Goal: Task Accomplishment & Management: Manage account settings

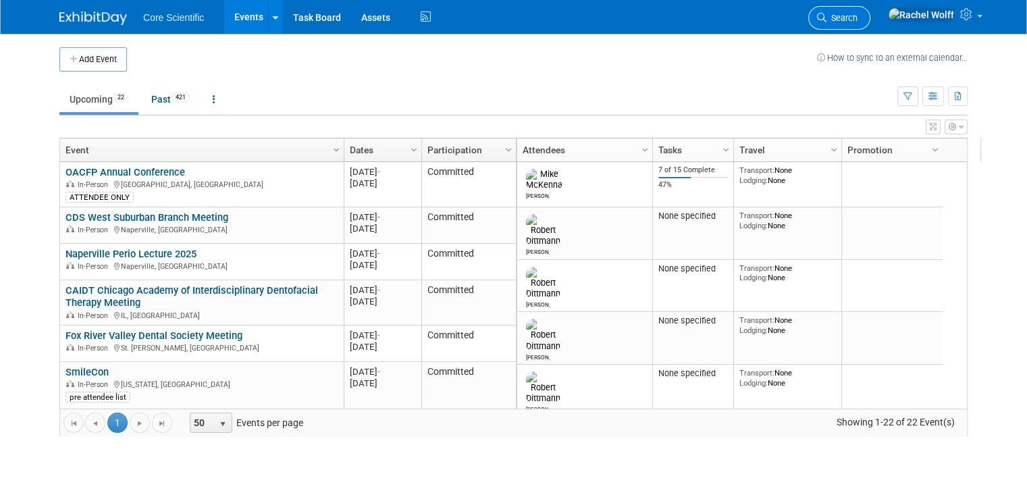
click at [857, 18] on span "Search" at bounding box center [841, 18] width 31 height 10
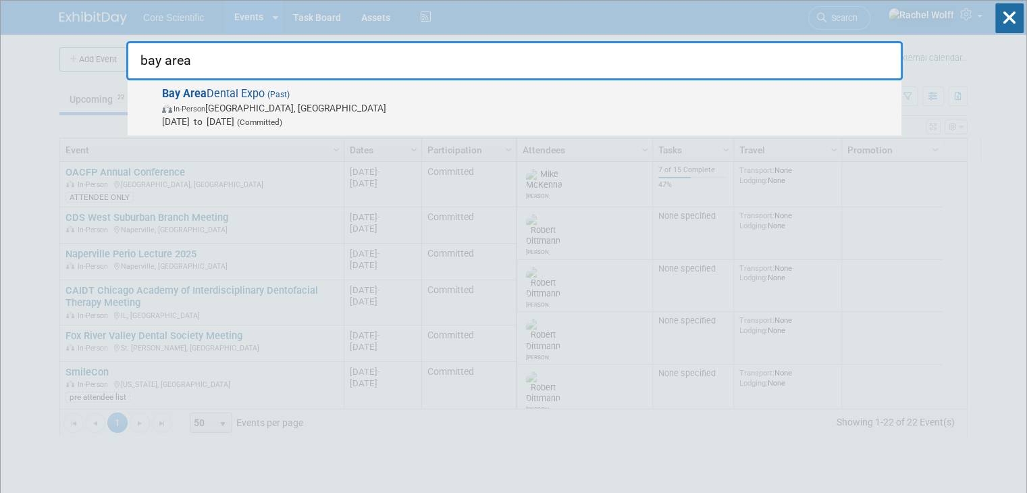
type input "bay area"
click at [389, 108] on span "In-Person [GEOGRAPHIC_DATA], [GEOGRAPHIC_DATA]" at bounding box center [528, 107] width 732 height 13
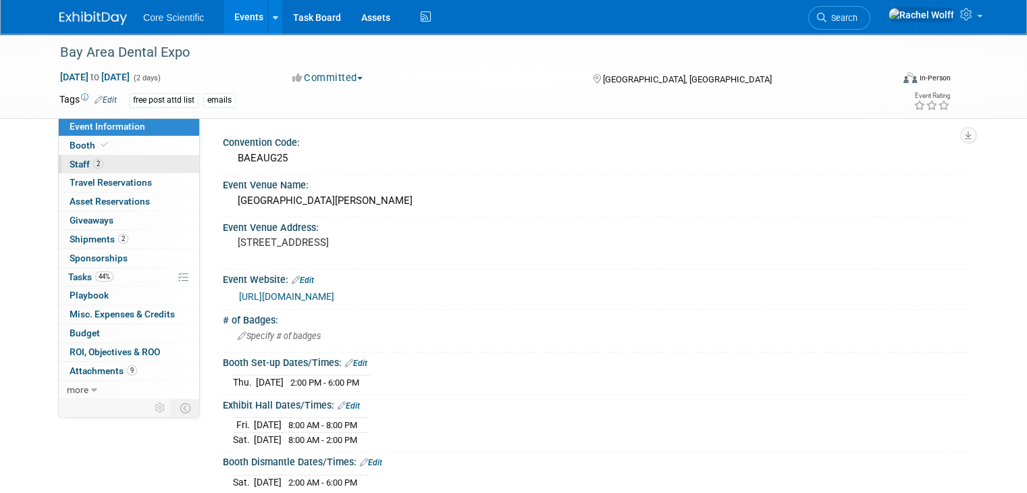
click at [103, 166] on link "2 Staff 2" at bounding box center [129, 164] width 140 height 18
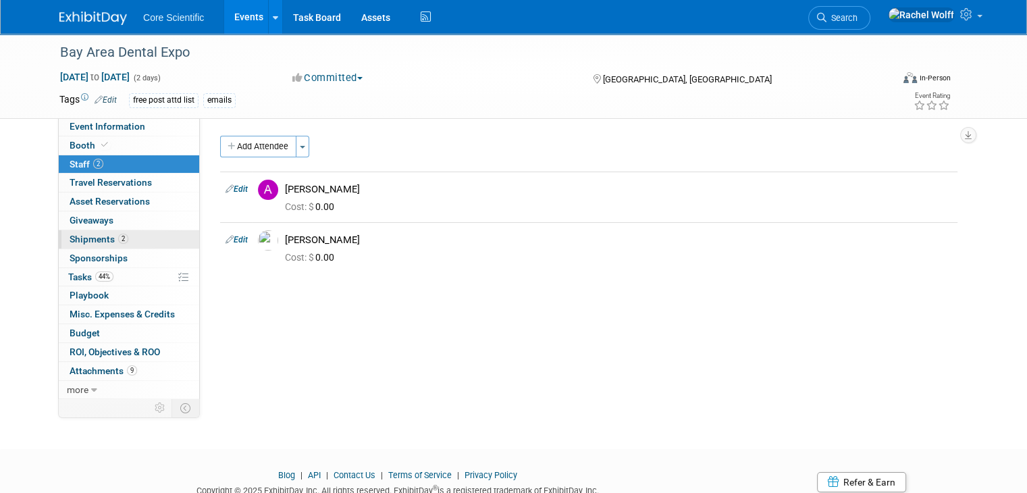
click at [96, 240] on span "Shipments 2" at bounding box center [99, 239] width 59 height 11
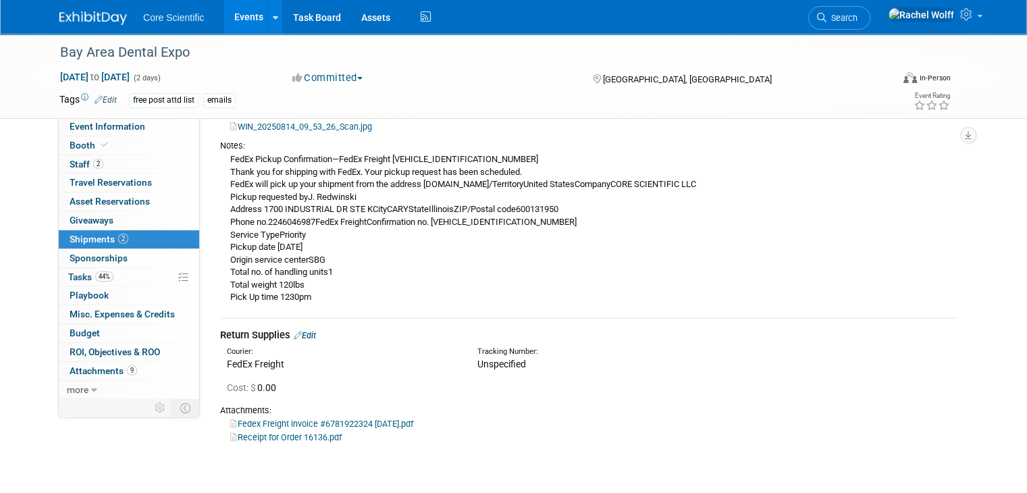
scroll to position [270, 0]
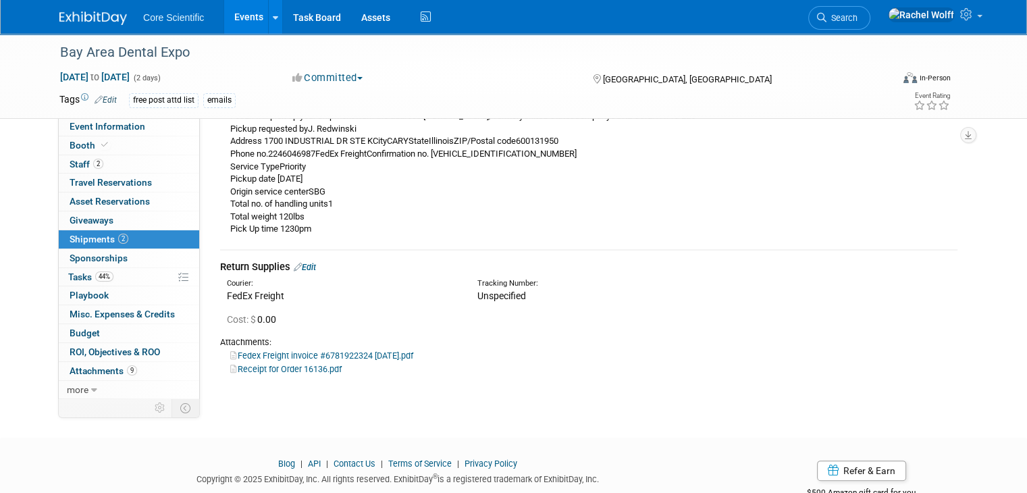
click at [304, 270] on link "Edit" at bounding box center [305, 267] width 22 height 10
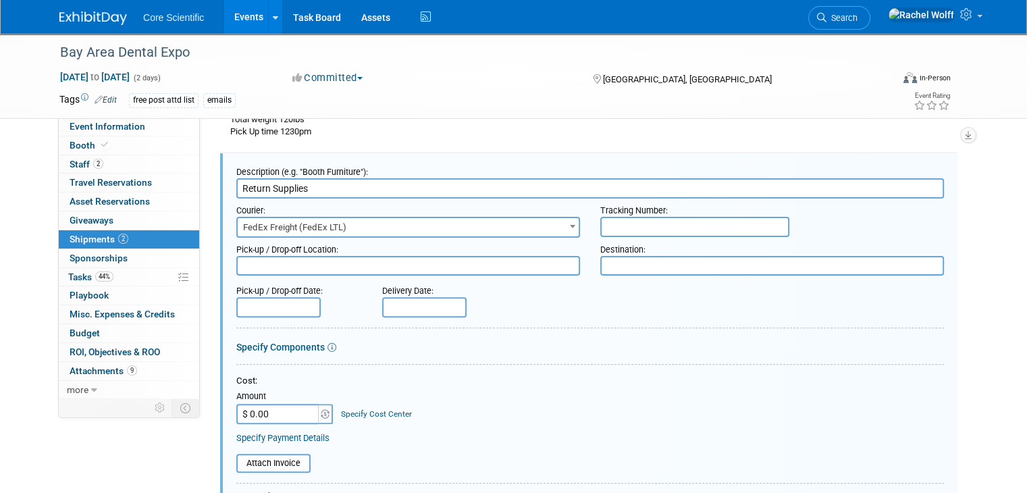
scroll to position [0, 0]
click at [273, 416] on input "$ 0.00" at bounding box center [278, 414] width 84 height 20
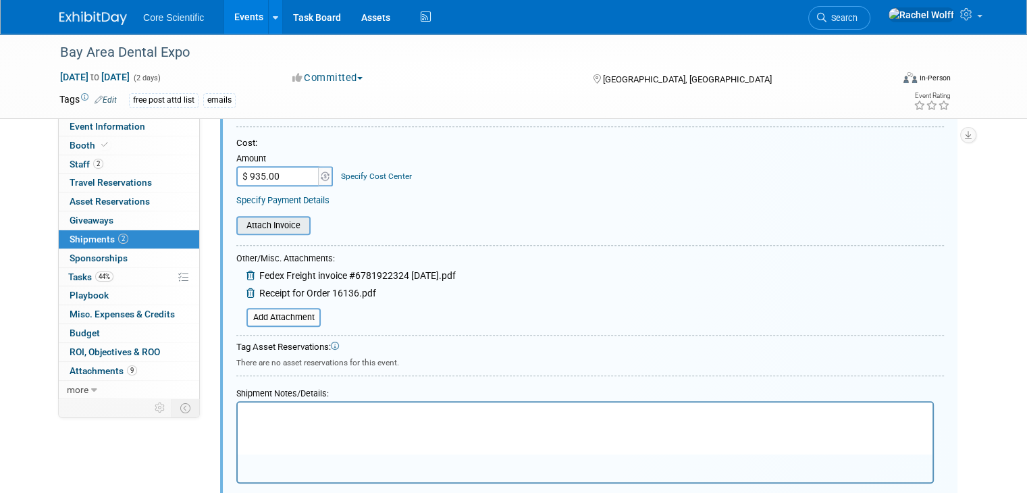
scroll to position [607, 0]
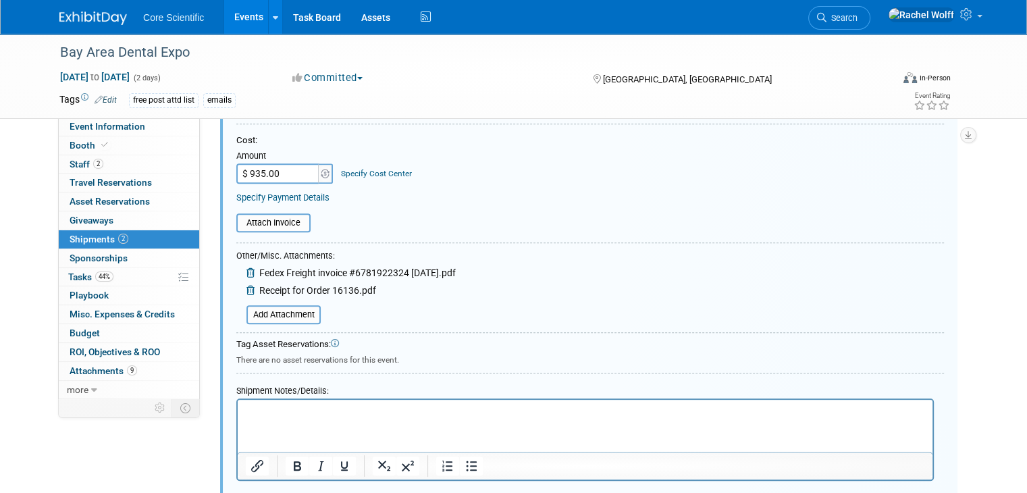
click at [265, 176] on input "$ 935.00" at bounding box center [278, 173] width 84 height 20
type input "$"
type input "$ 0.00"
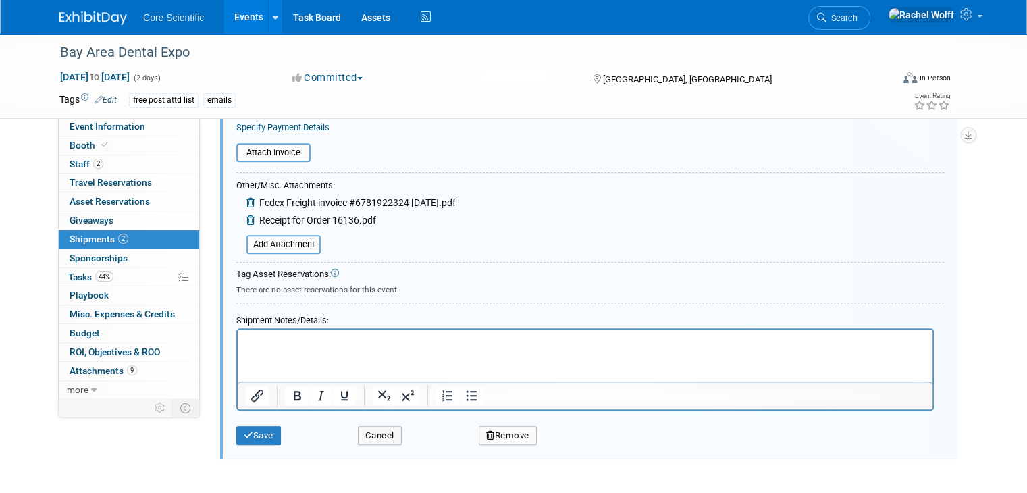
scroll to position [787, 0]
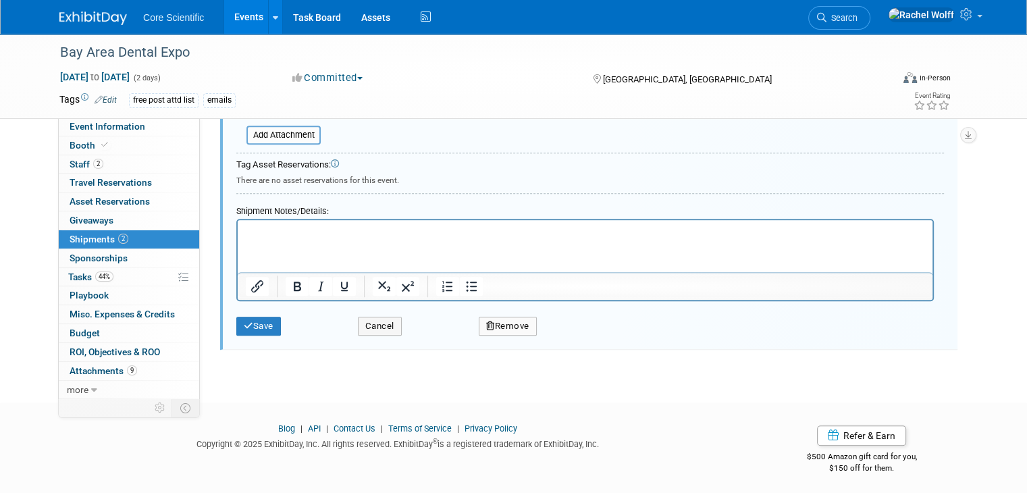
click at [236, 334] on div "Save Cancel Remove" at bounding box center [589, 321] width 707 height 41
click at [244, 325] on button "Save" at bounding box center [258, 326] width 45 height 19
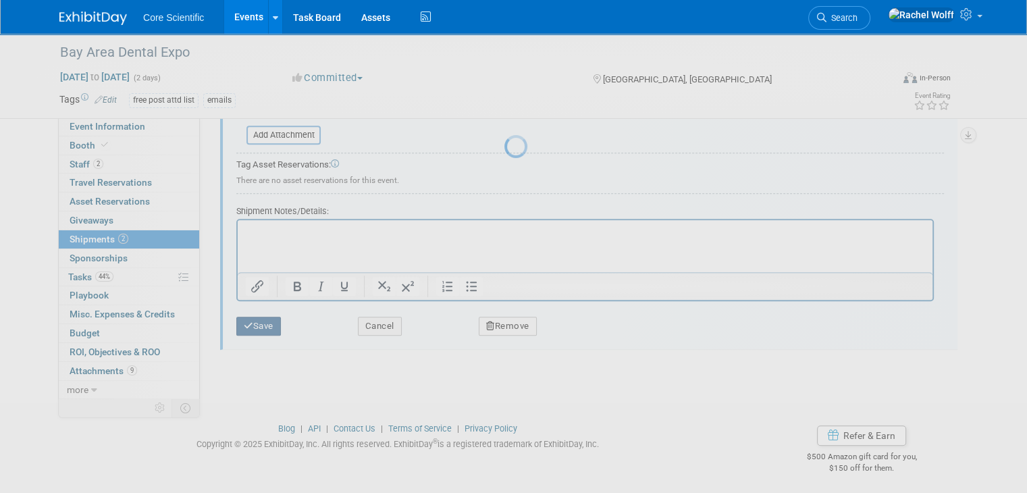
scroll to position [310, 0]
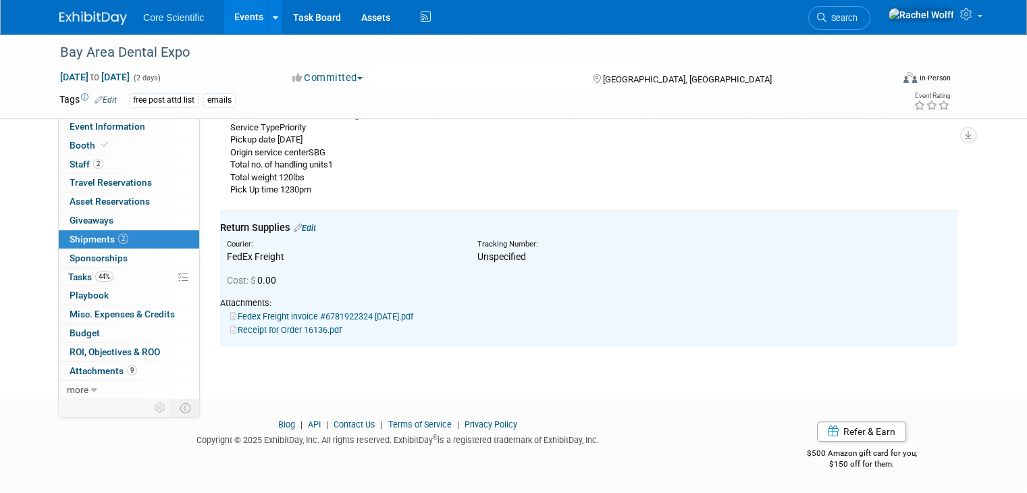
click at [253, 317] on link "Fedex Freight invoice #6781922324 8.27.25.pdf" at bounding box center [321, 316] width 183 height 10
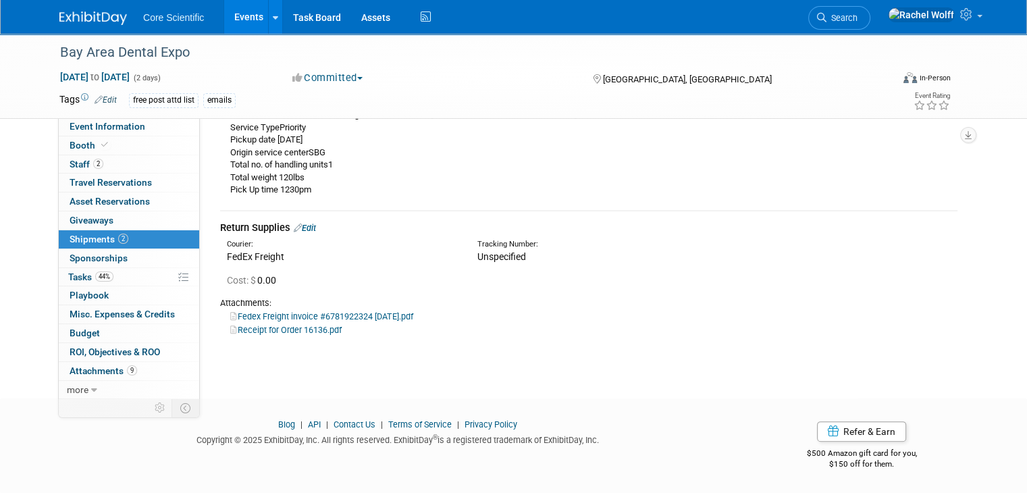
click at [99, 12] on img at bounding box center [92, 17] width 67 height 13
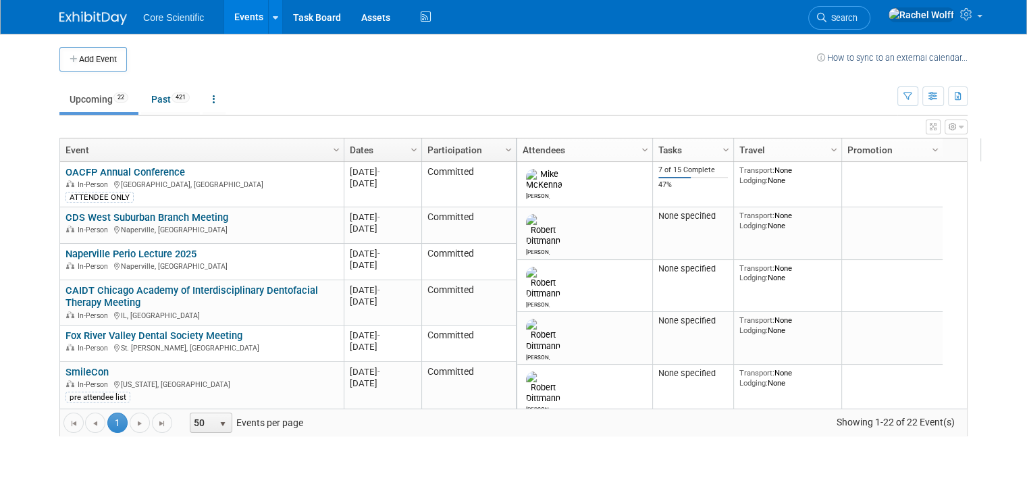
click at [870, 1] on li "Search" at bounding box center [839, 16] width 62 height 33
click at [857, 14] on span "Search" at bounding box center [841, 18] width 31 height 10
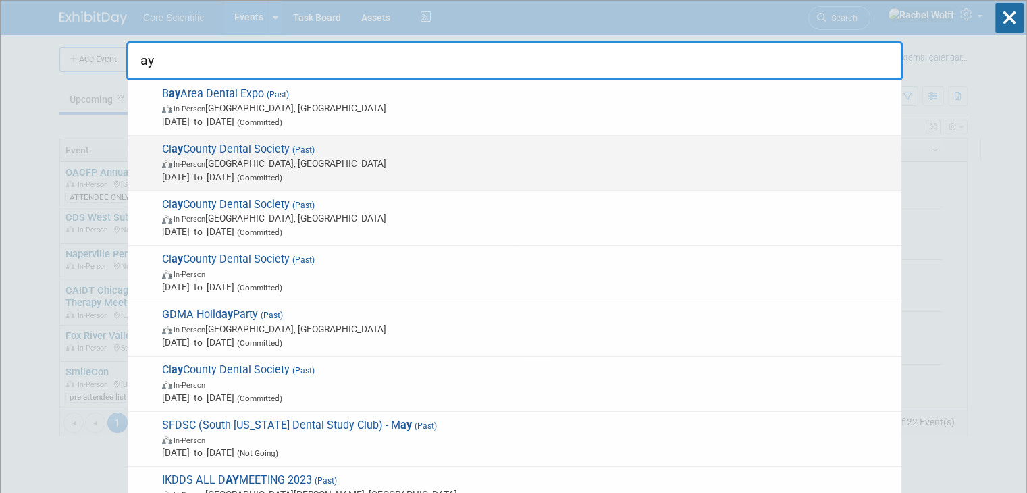
type input "a"
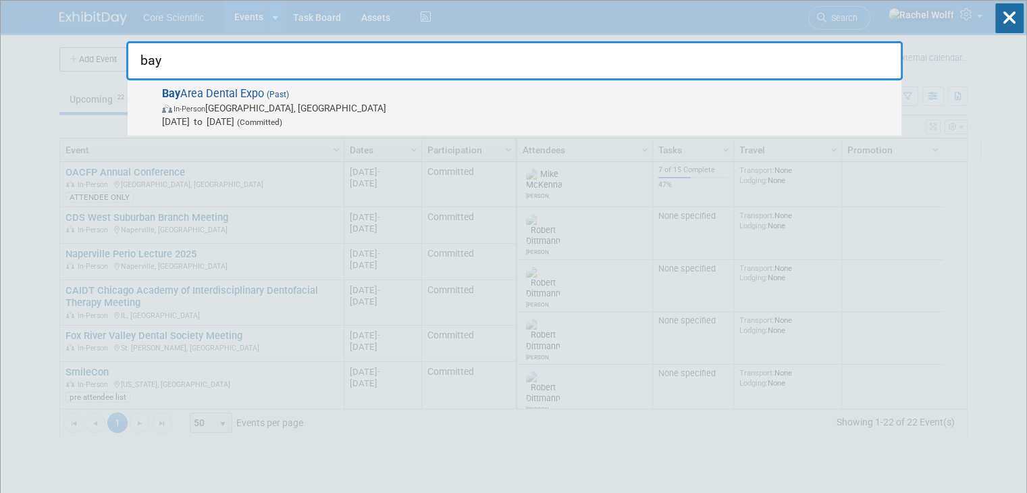
type input "bay"
click at [413, 115] on span "Aug 22, 2025 to Aug 23, 2025 (Committed)" at bounding box center [528, 121] width 732 height 13
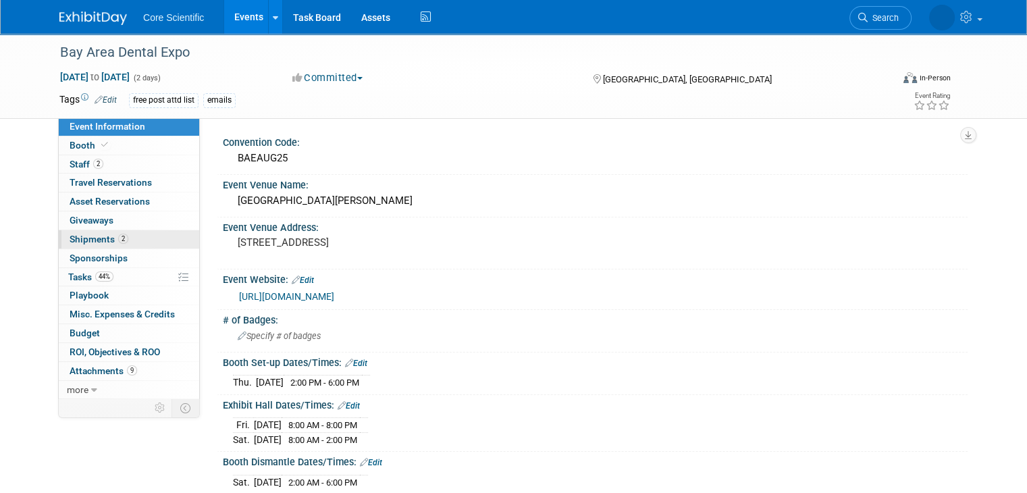
click at [132, 242] on link "2 Shipments 2" at bounding box center [129, 239] width 140 height 18
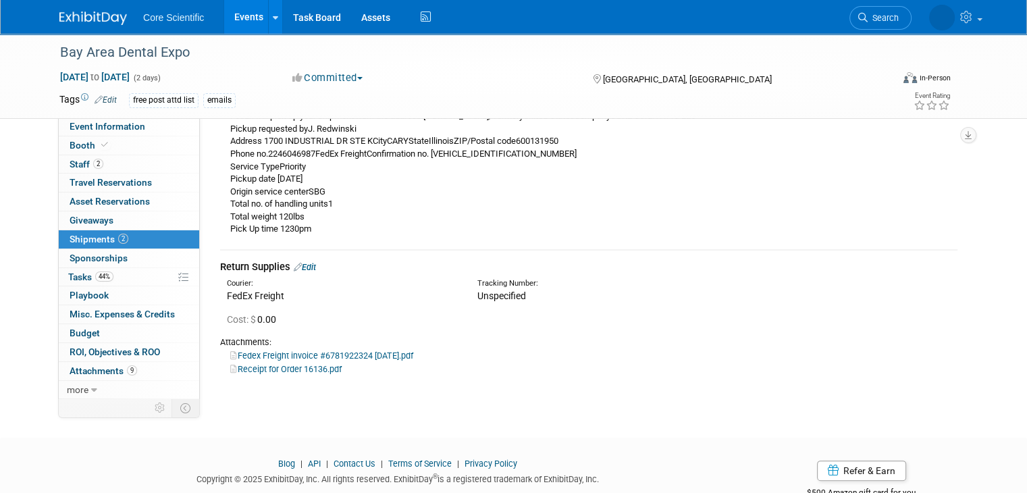
scroll to position [310, 0]
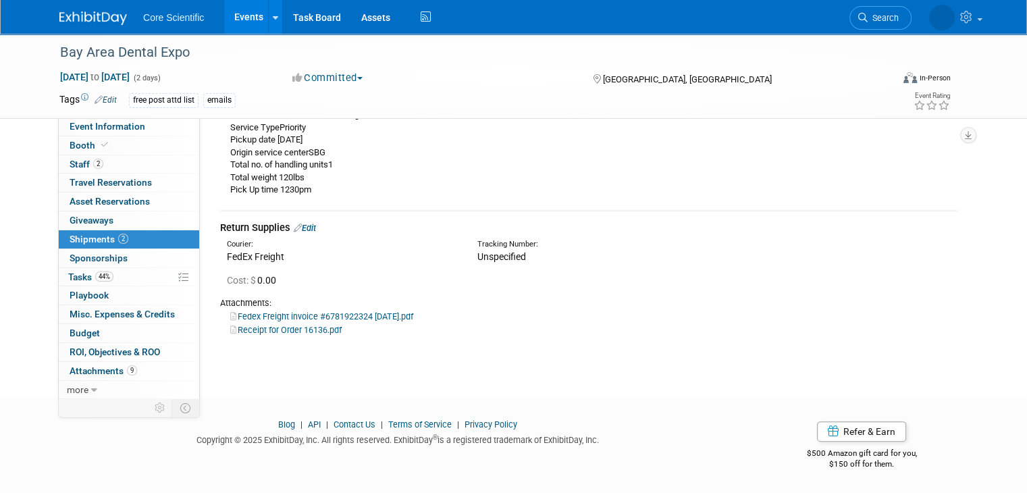
click at [270, 319] on link "Fedex Freight invoice #6781922324 8.27.25.pdf" at bounding box center [321, 316] width 183 height 10
click at [371, 312] on link "Fedex Freight invoice #6781922324 8.27.25.pdf" at bounding box center [321, 316] width 183 height 10
click at [263, 314] on link "Fedex Freight invoice #6781922324 8.27.25.pdf" at bounding box center [321, 316] width 183 height 10
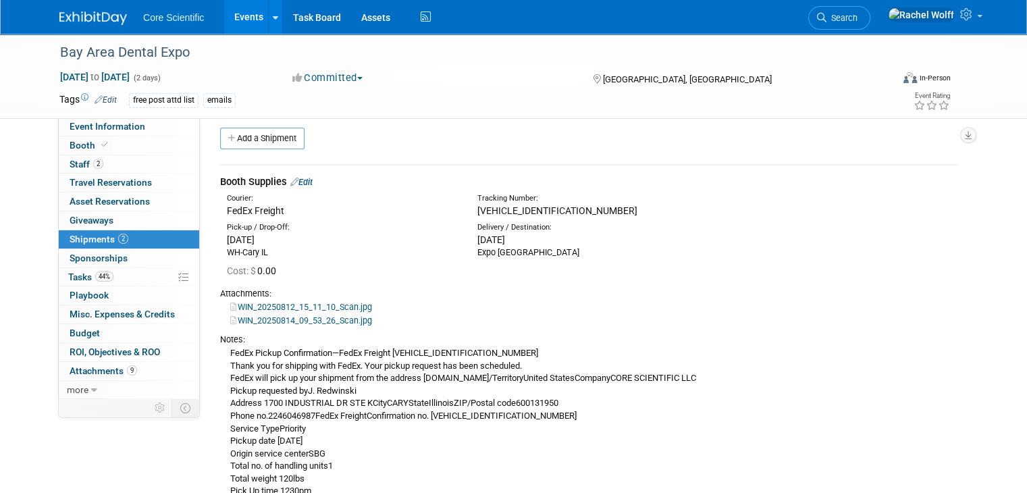
scroll to position [0, 0]
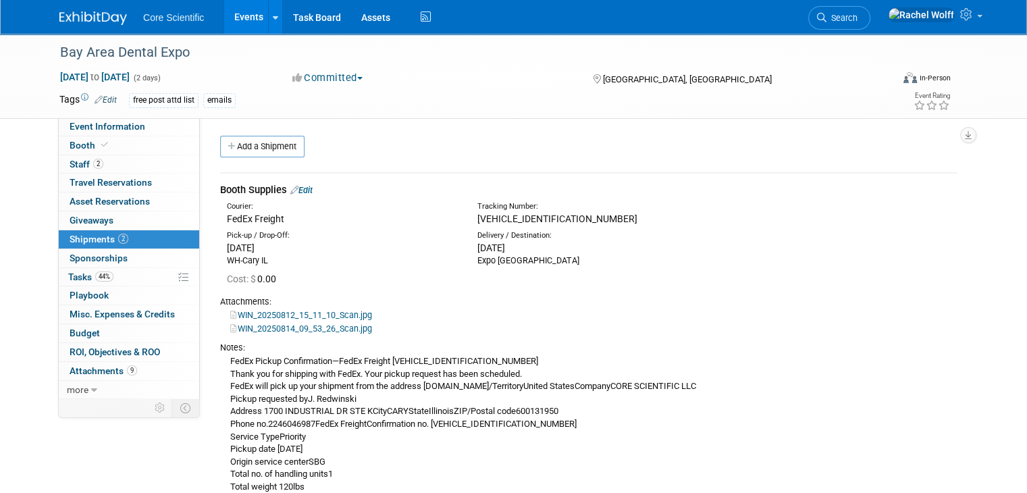
click at [292, 194] on link "Edit" at bounding box center [301, 190] width 22 height 10
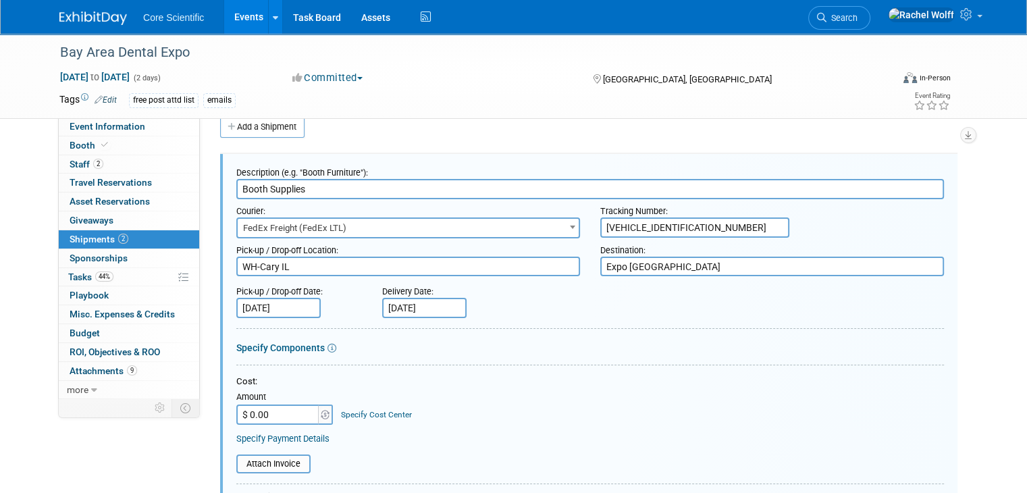
click at [253, 417] on input "$ 0.00" at bounding box center [278, 414] width 84 height 20
type input "$ 373.92"
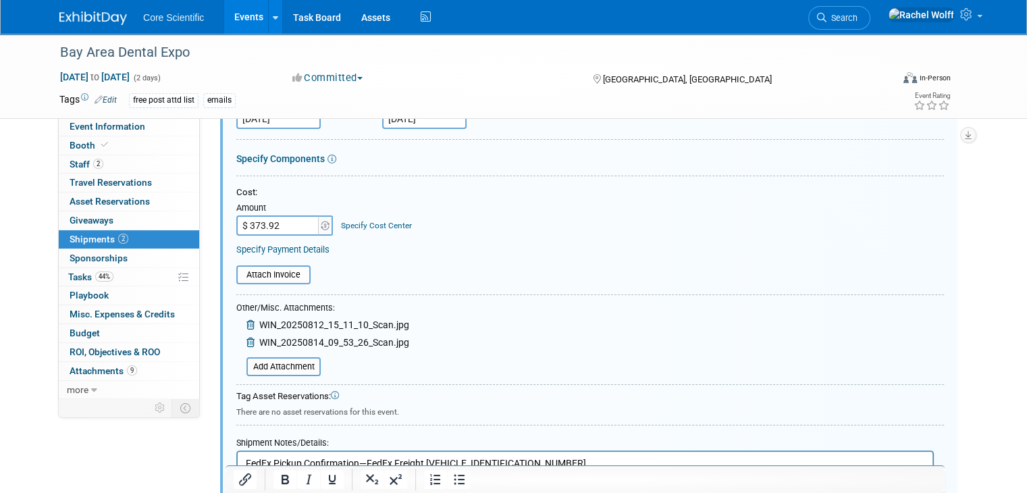
scroll to position [290, 0]
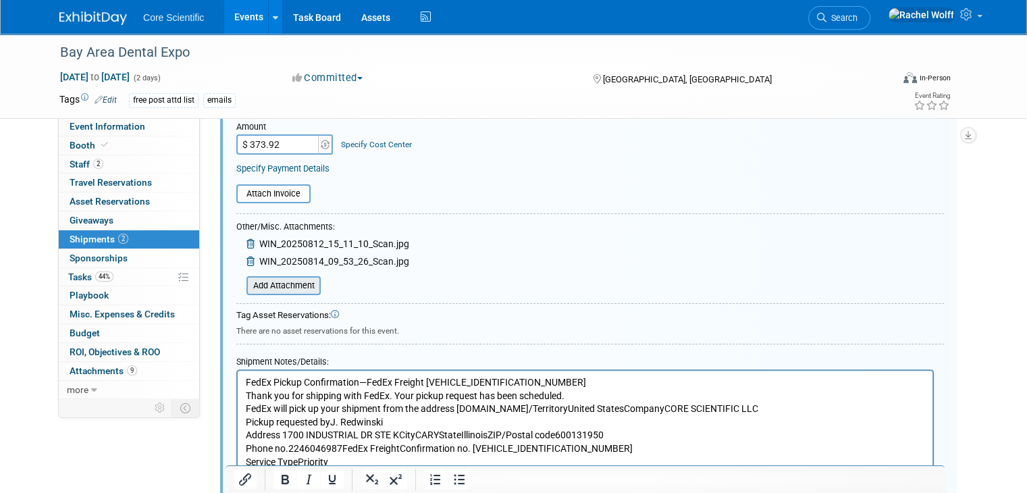
click at [298, 290] on input "file" at bounding box center [239, 285] width 161 height 16
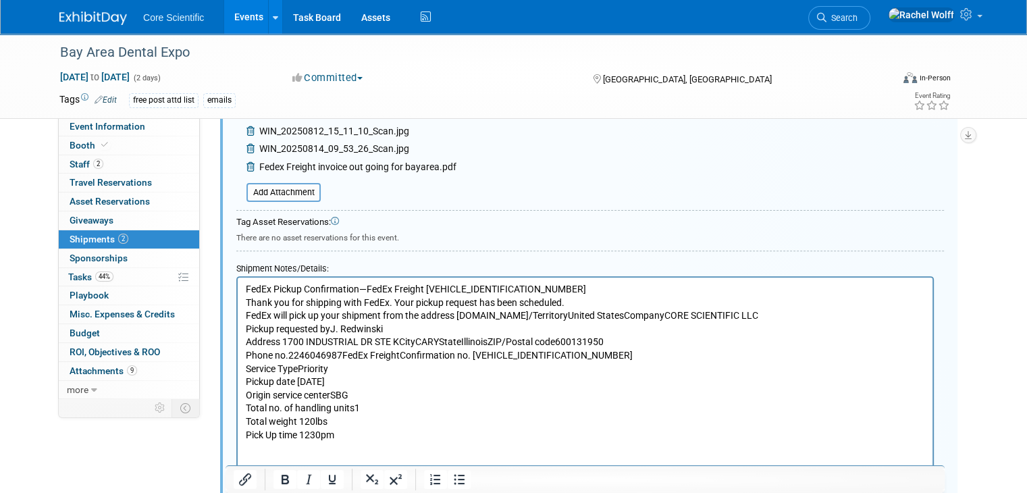
scroll to position [492, 0]
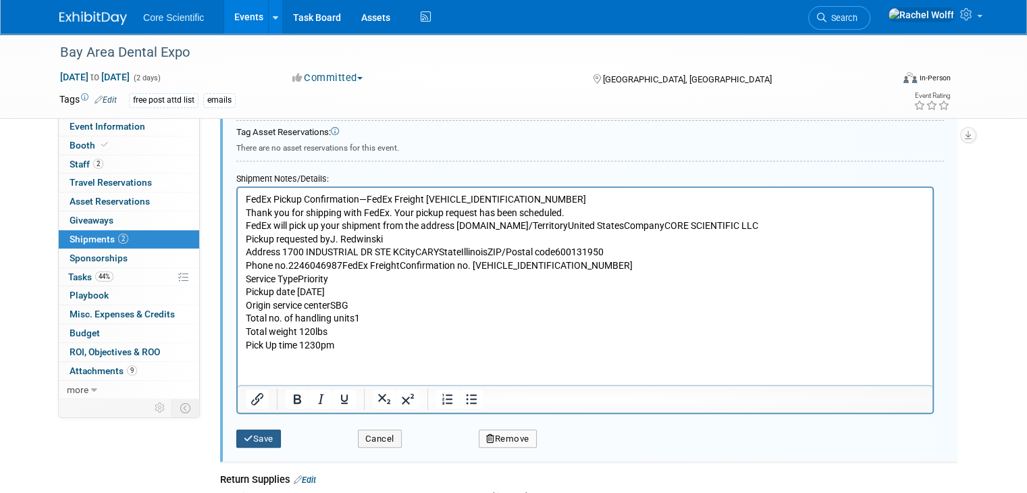
click at [254, 429] on button "Save" at bounding box center [258, 438] width 45 height 19
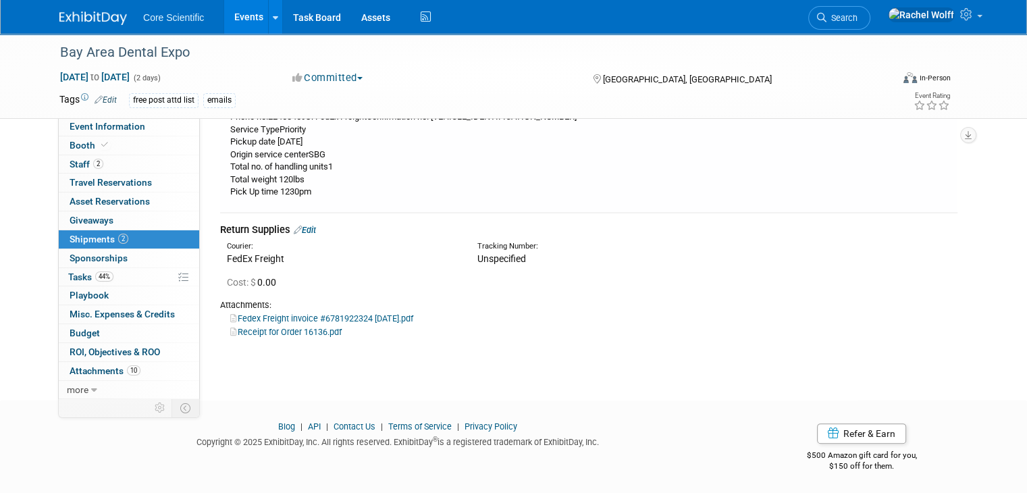
scroll to position [323, 0]
click at [294, 330] on link "Receipt for Order 16136.pdf" at bounding box center [285, 330] width 111 height 10
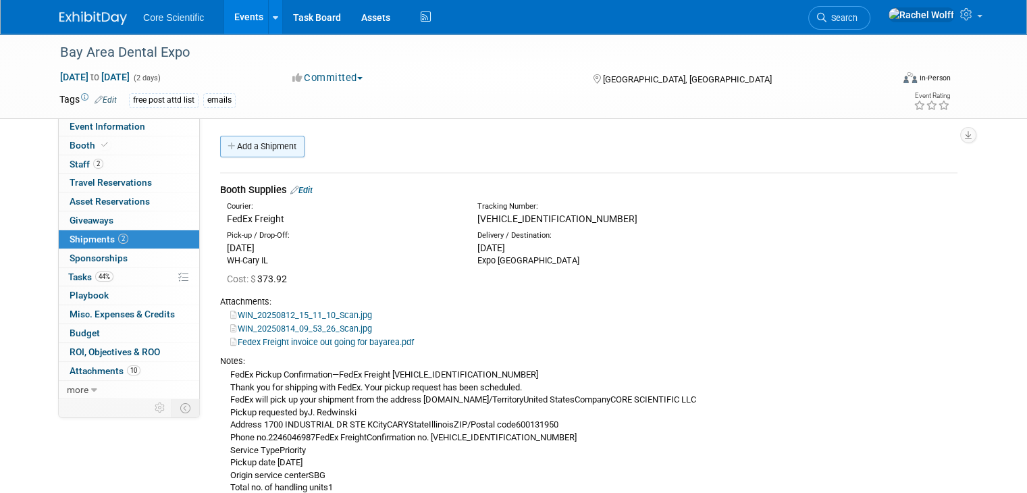
click at [258, 138] on link "Add a Shipment" at bounding box center [262, 147] width 84 height 22
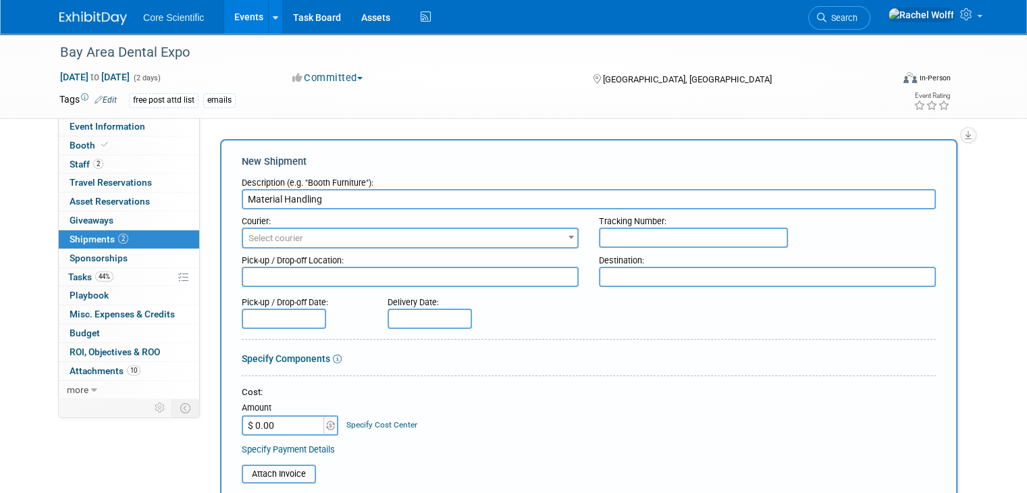
type input "Material Handling"
click at [275, 239] on span "Select courier" at bounding box center [275, 238] width 55 height 10
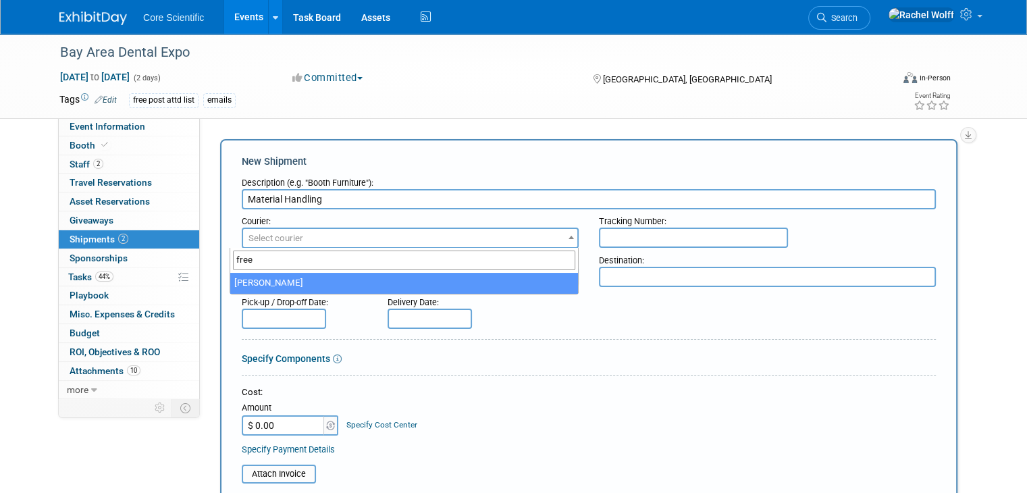
type input "free"
select select "551"
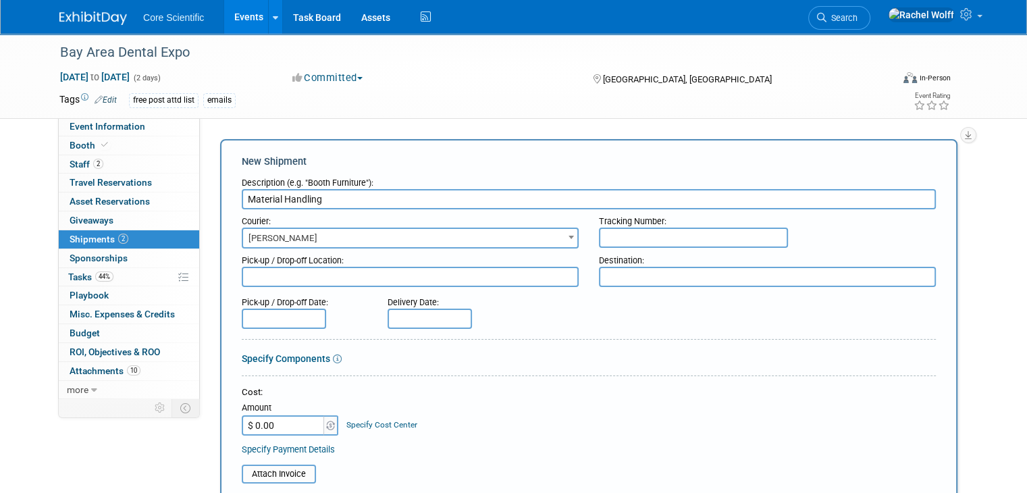
click at [576, 339] on div at bounding box center [589, 342] width 694 height 6
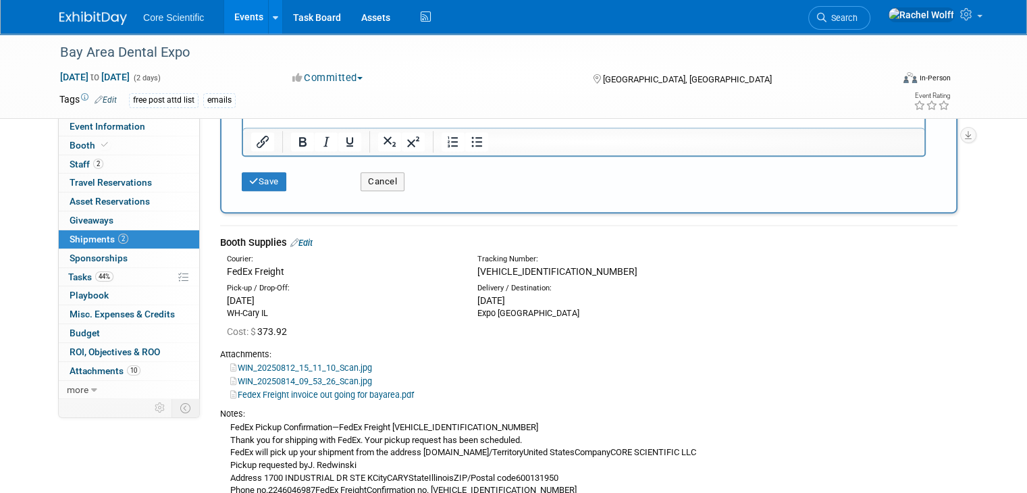
scroll to position [270, 0]
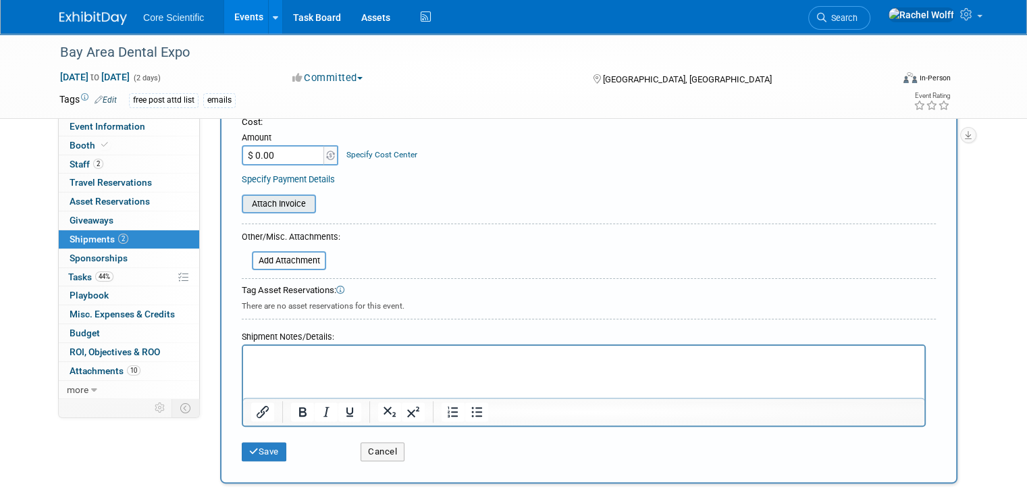
click at [286, 204] on input "file" at bounding box center [234, 204] width 161 height 16
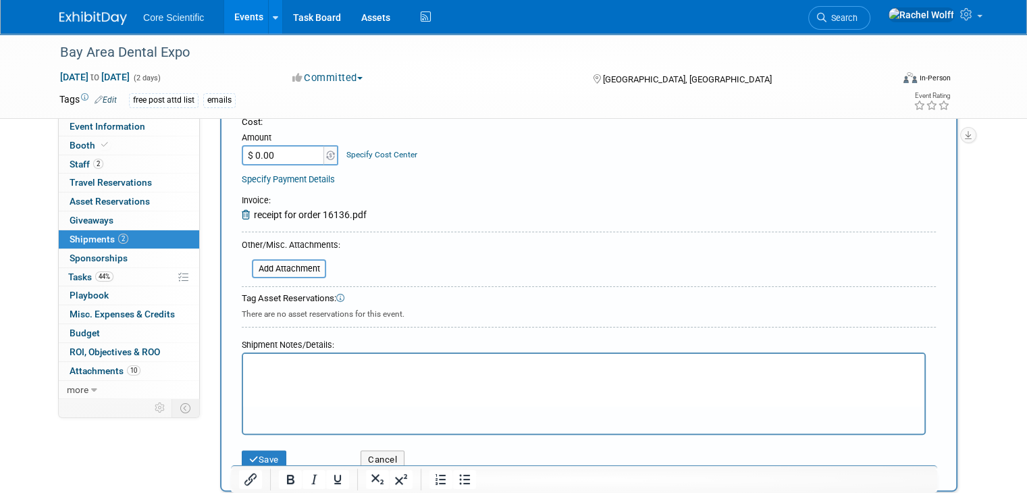
scroll to position [67, 0]
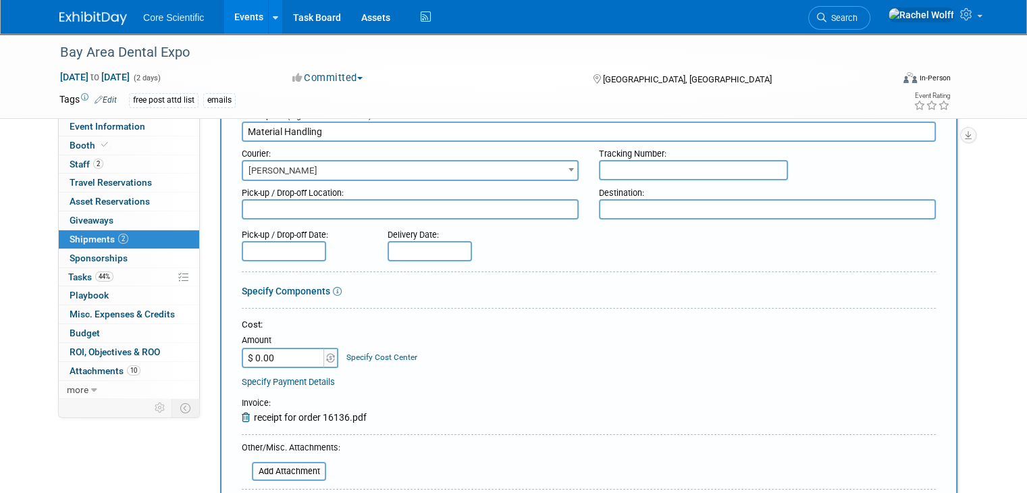
click at [278, 354] on input "$ 0.00" at bounding box center [284, 358] width 84 height 20
type input "$ 570.00"
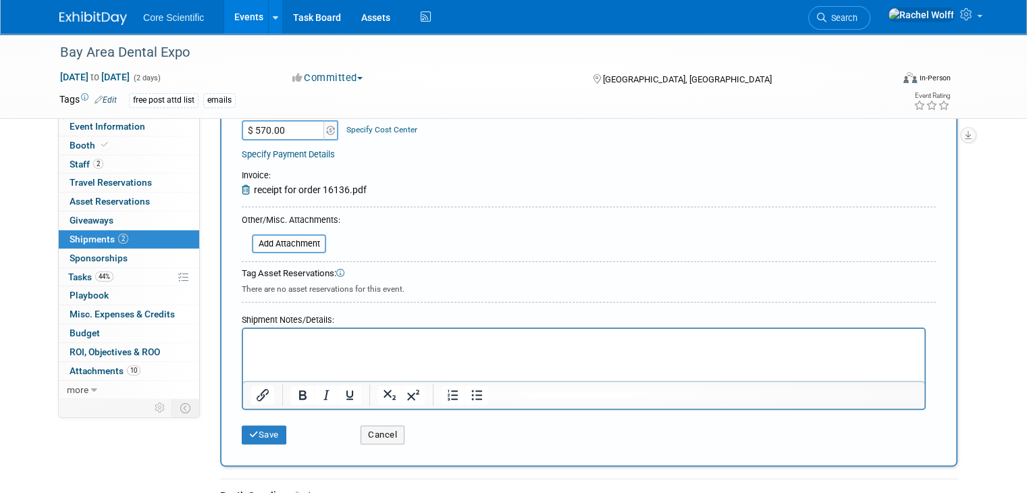
scroll to position [472, 0]
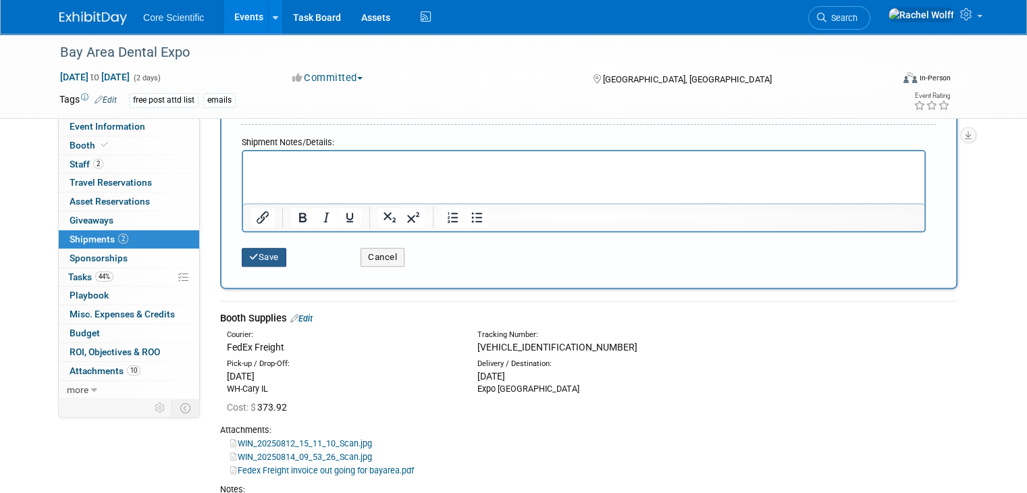
click at [249, 254] on icon "submit" at bounding box center [253, 256] width 9 height 9
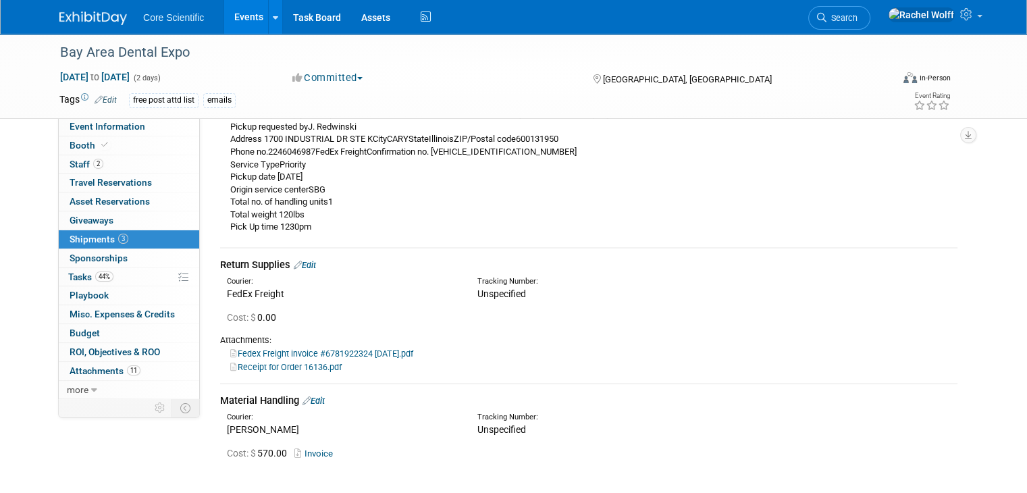
scroll to position [278, 0]
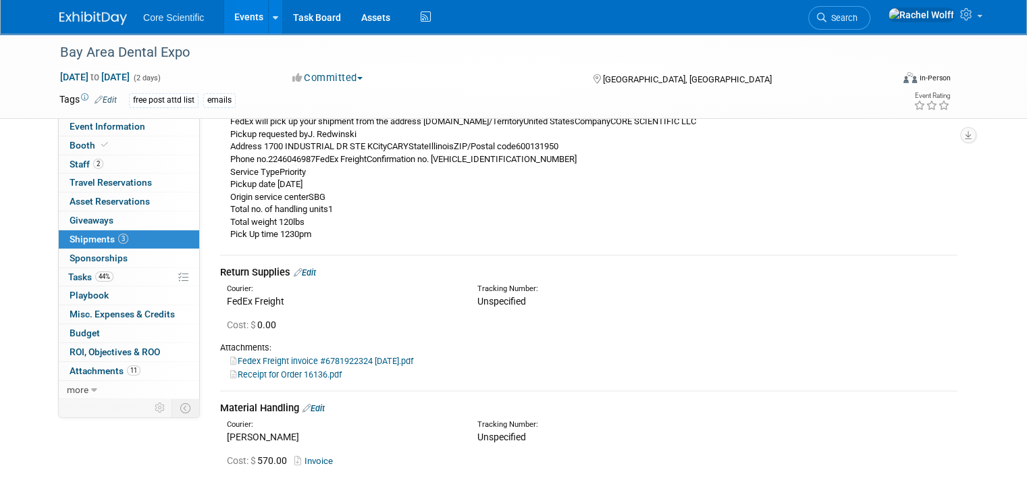
click at [301, 268] on link "Edit" at bounding box center [305, 272] width 22 height 10
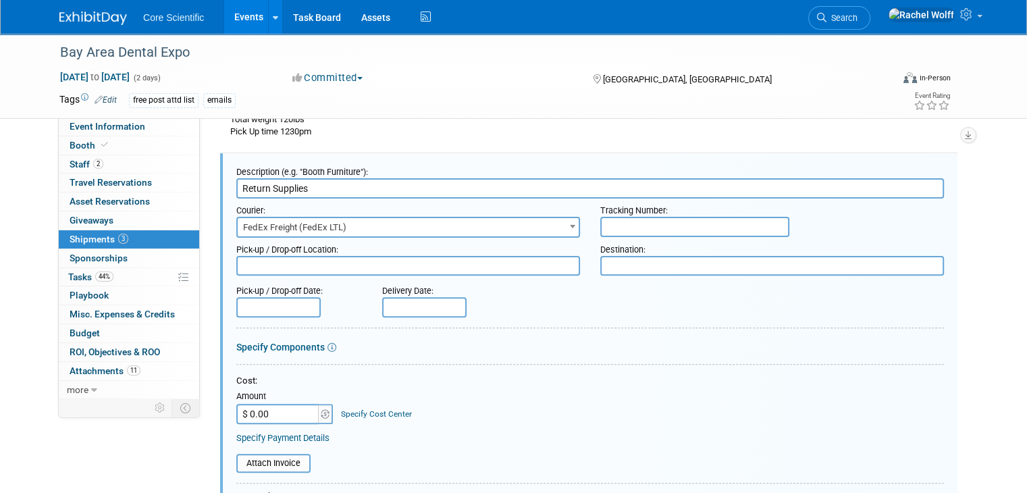
scroll to position [0, 0]
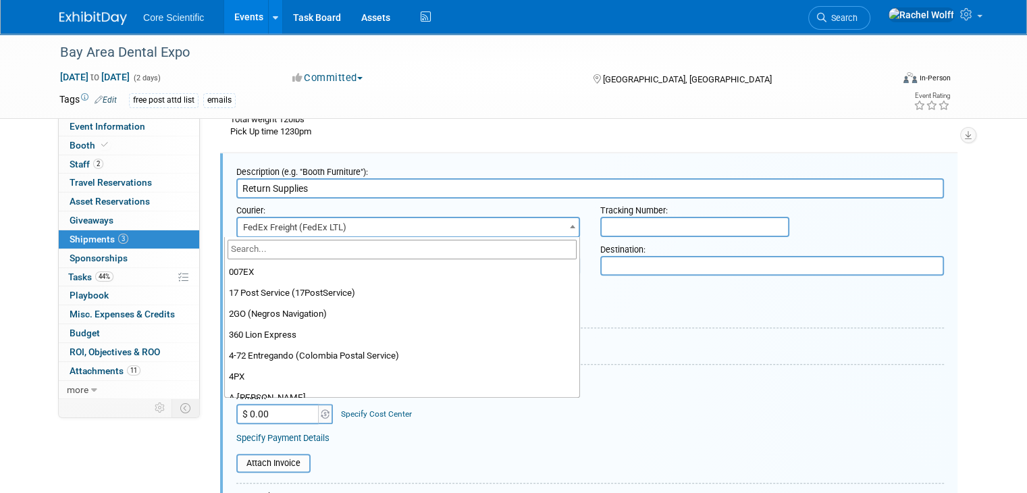
click at [267, 220] on span "FedEx Freight (FedEx LTL)" at bounding box center [408, 227] width 341 height 19
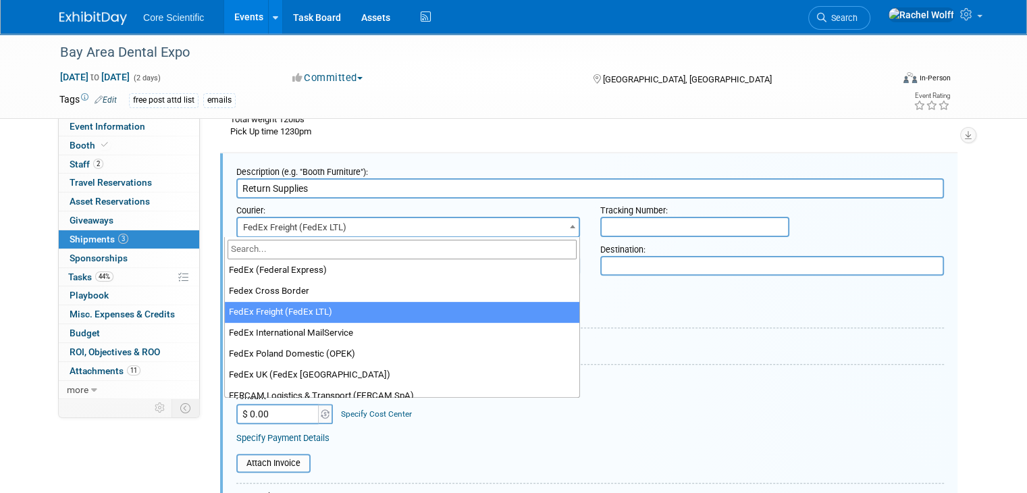
click at [261, 254] on input "search" at bounding box center [401, 250] width 349 height 20
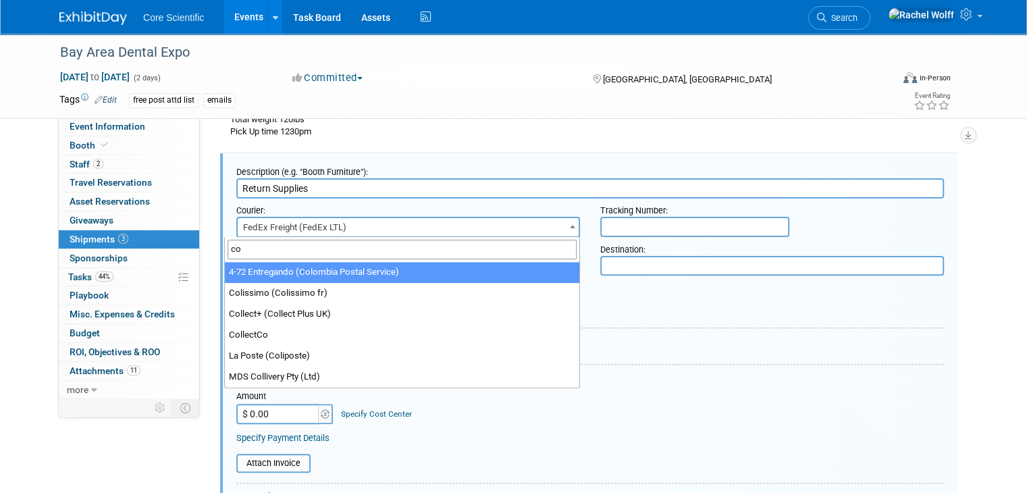
type input "c"
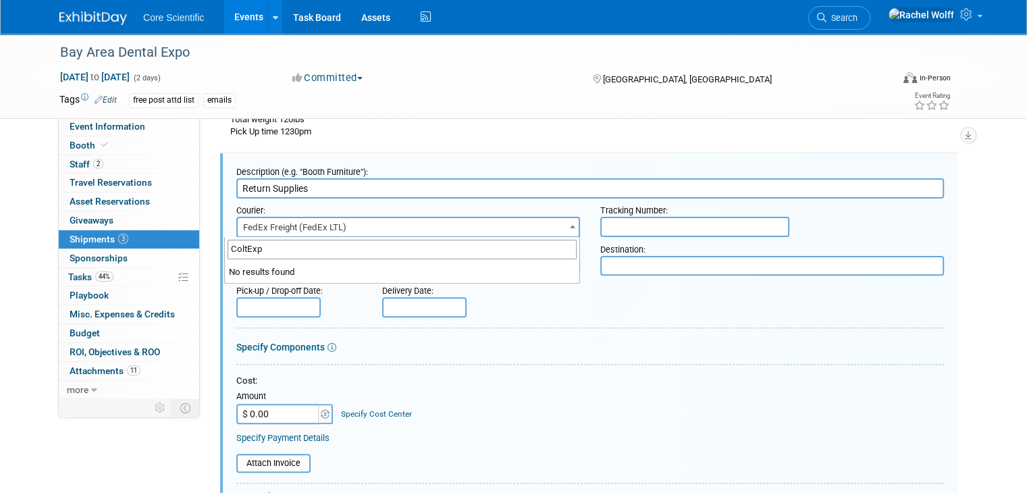
type input "ColtExpo"
click at [610, 360] on form "Description (e.g. "Booth Furniture"): Return Supplies Courier: 007EX 17 Post Se…" at bounding box center [589, 453] width 707 height 586
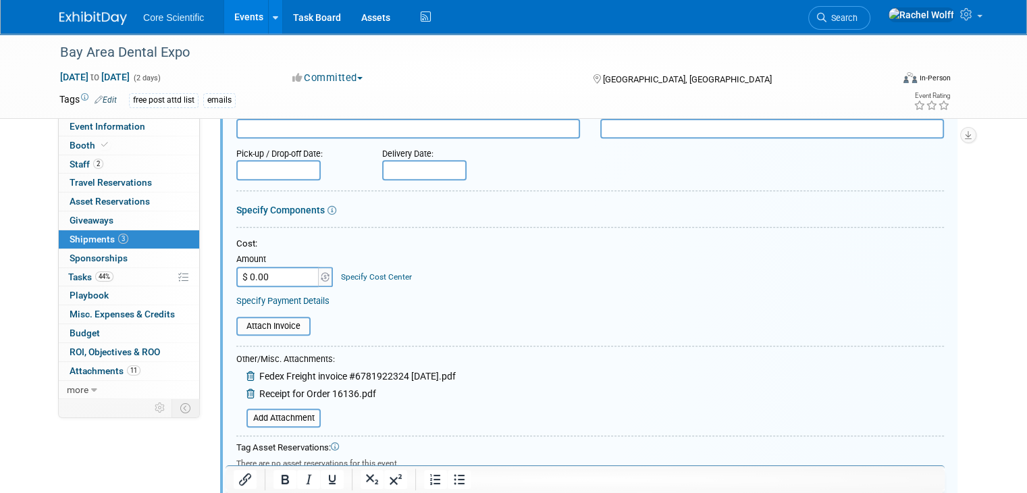
scroll to position [583, 0]
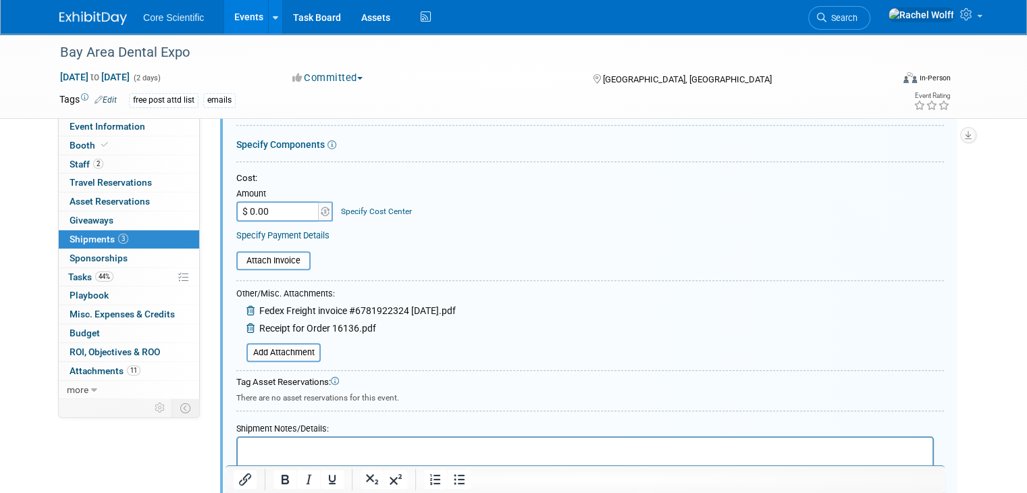
click at [352, 446] on p "Rich Text Area. Press ALT-0 for help." at bounding box center [585, 448] width 679 height 13
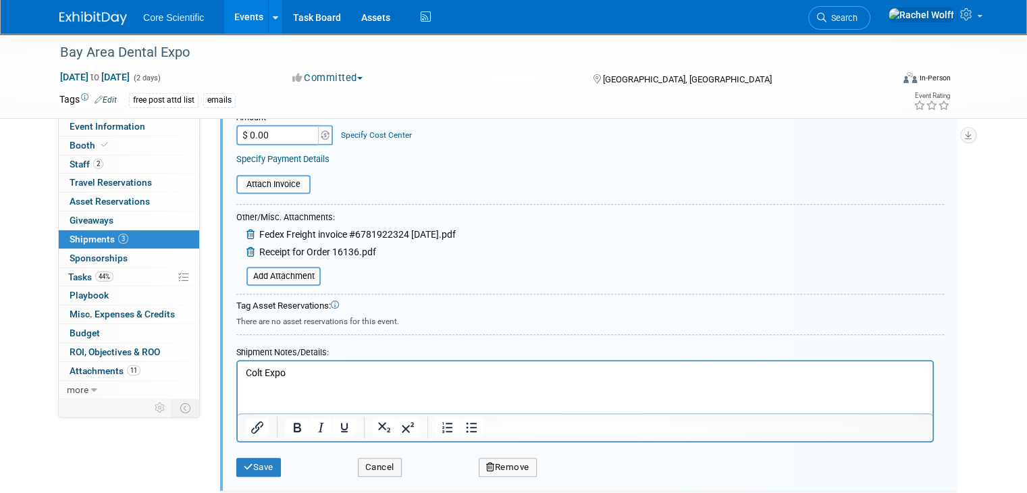
scroll to position [651, 0]
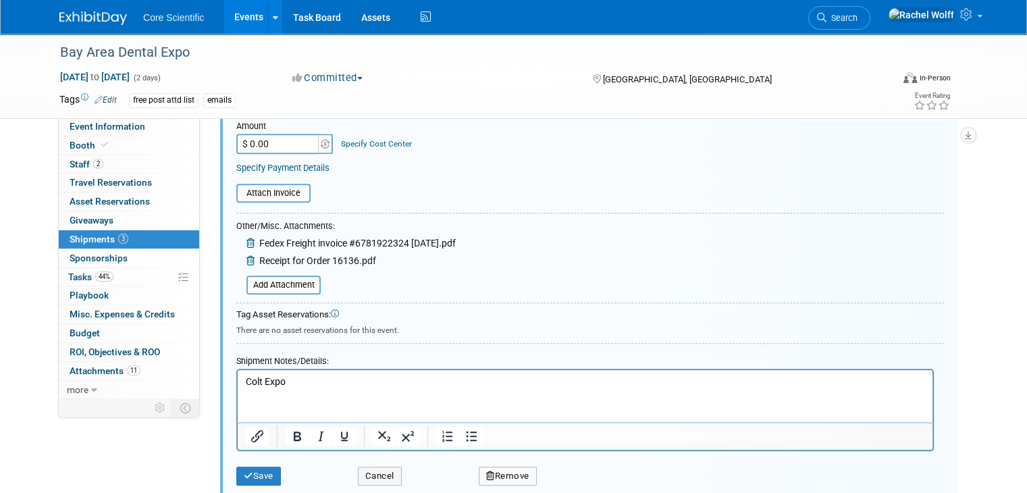
click at [246, 256] on icon at bounding box center [251, 260] width 11 height 9
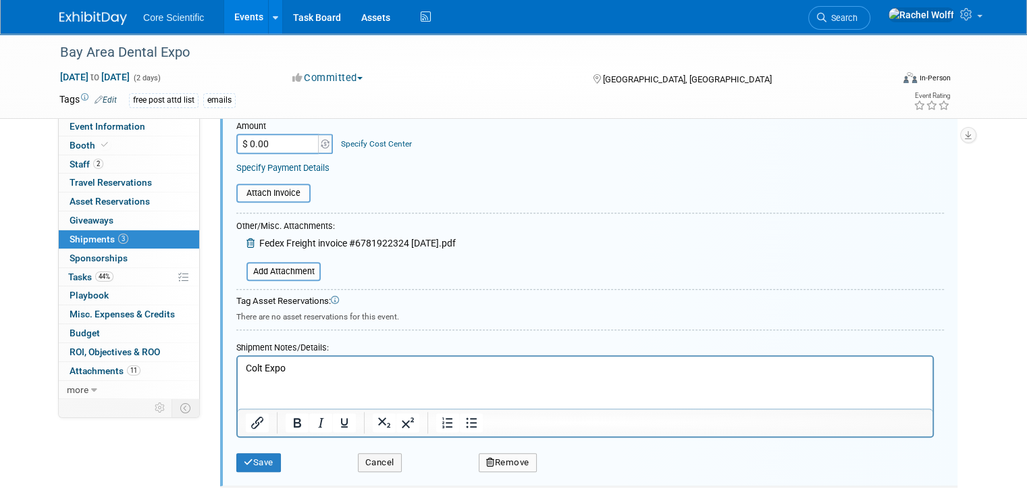
click at [246, 238] on icon at bounding box center [251, 242] width 11 height 9
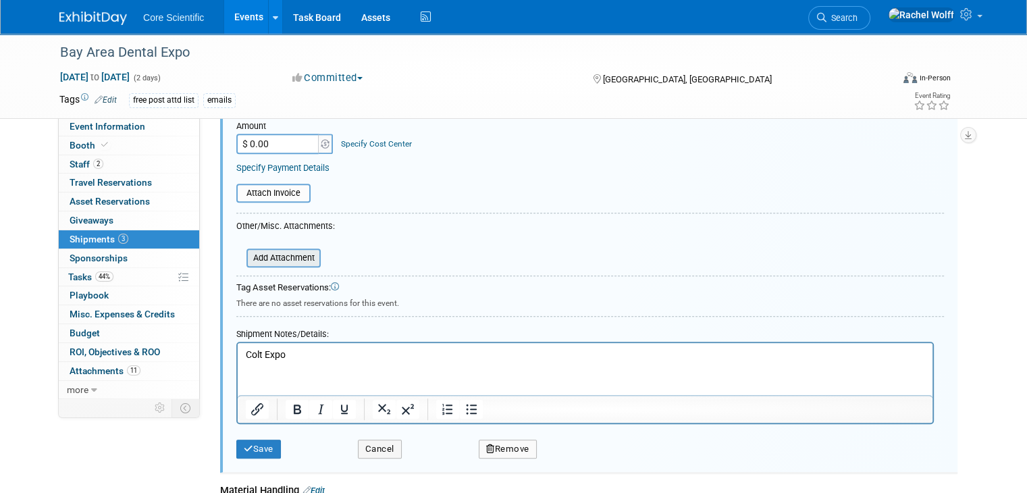
click at [244, 254] on input "file" at bounding box center [239, 258] width 161 height 16
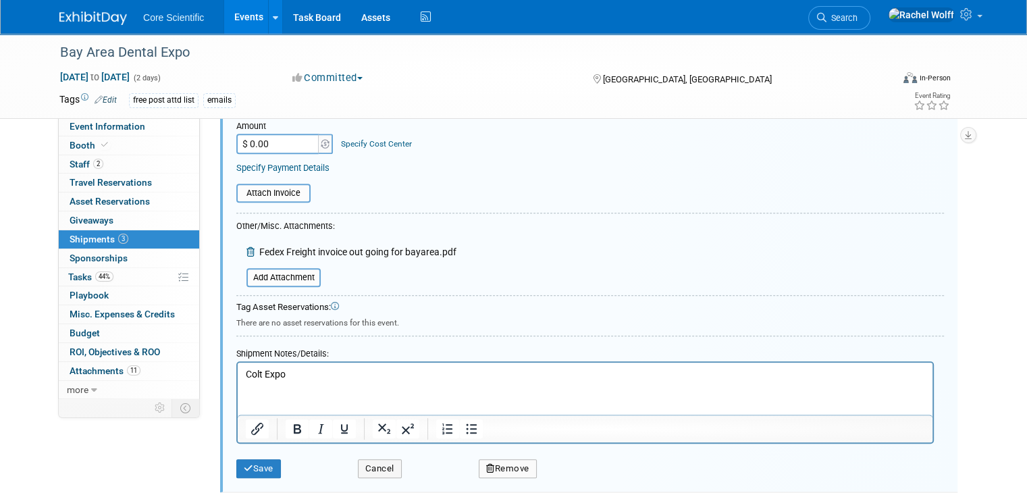
click at [339, 244] on div "Add Attachment Fedex Freight invoice out going for bayarea.pdf" at bounding box center [346, 254] width 220 height 20
click at [340, 246] on span "Fedex Freight invoice out going for bayarea.pdf" at bounding box center [357, 251] width 197 height 11
click at [302, 254] on span "Fedex Freight invoice out going for bayarea.pdf" at bounding box center [357, 251] width 197 height 11
click at [259, 247] on span "Fedex Freight invoice out going for bayarea.pdf" at bounding box center [357, 251] width 197 height 11
click at [259, 250] on span "Fedex Freight invoice out going for bayarea.pdf" at bounding box center [357, 251] width 197 height 11
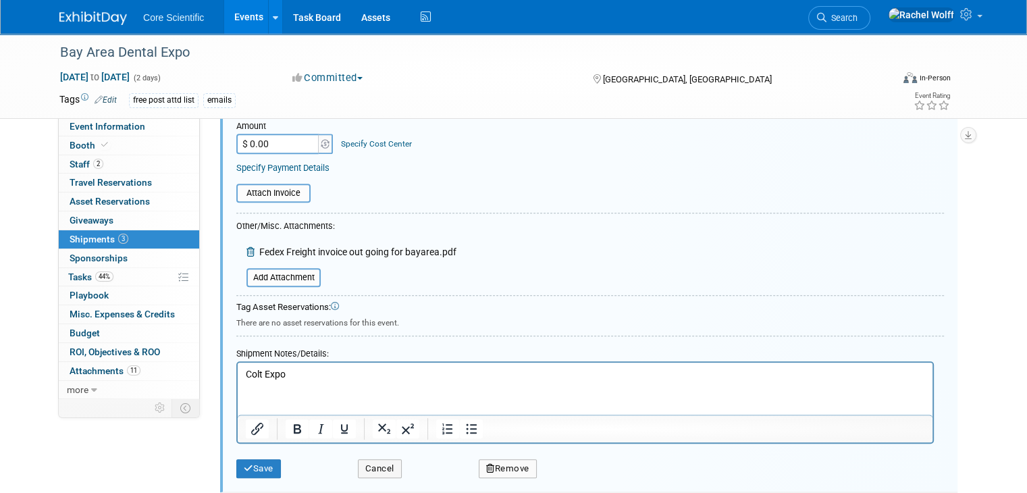
click at [246, 248] on icon at bounding box center [251, 251] width 11 height 9
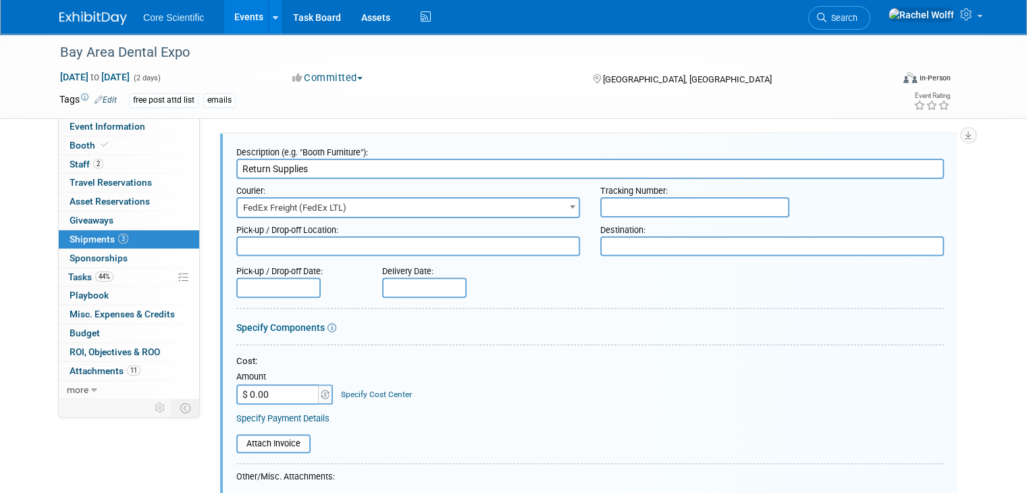
scroll to position [381, 0]
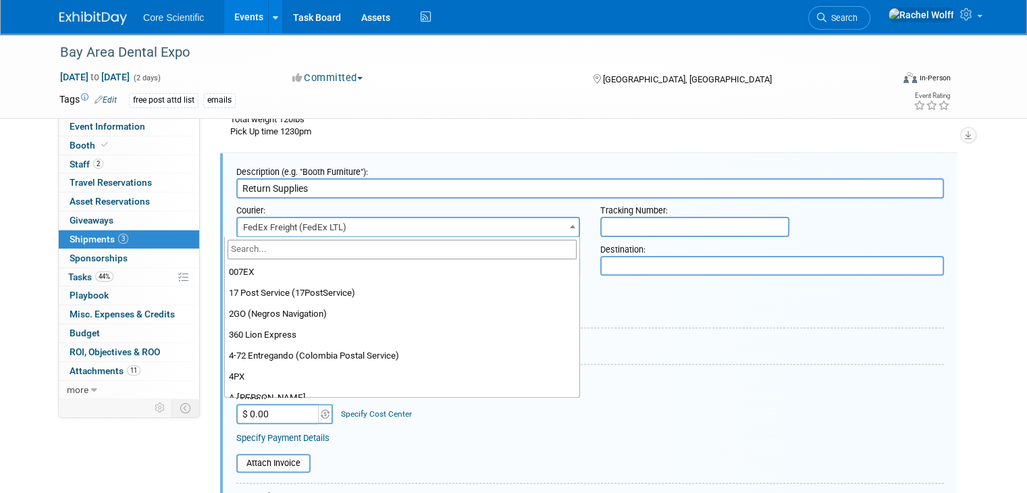
click at [453, 233] on span "FedEx Freight (FedEx LTL)" at bounding box center [408, 227] width 341 height 19
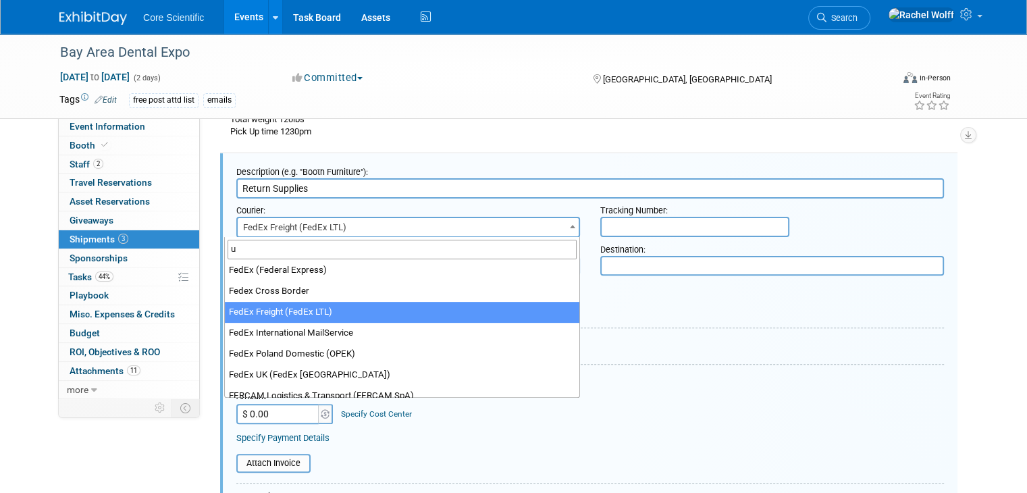
scroll to position [0, 0]
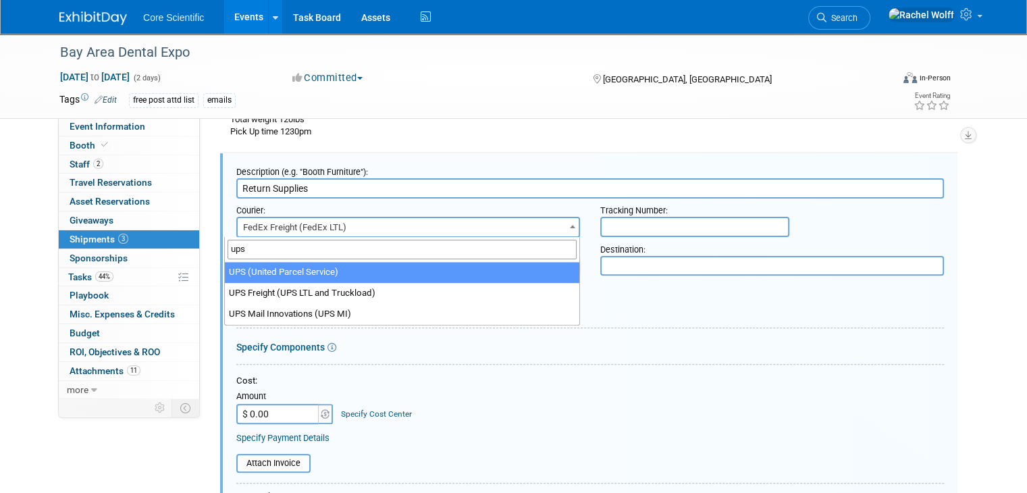
type input "ups"
select select "508"
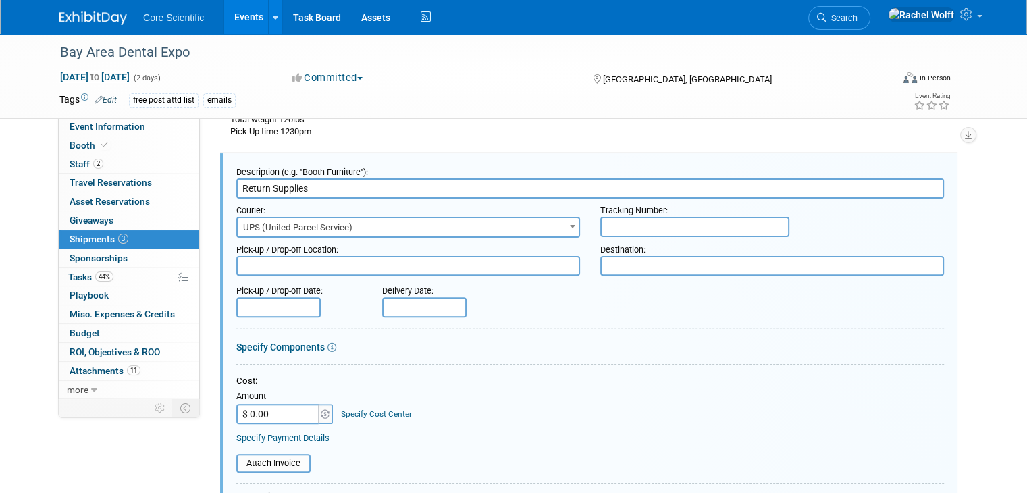
click at [653, 349] on div "Specify Components" at bounding box center [589, 346] width 707 height 13
click at [257, 418] on input "$ 0.00" at bounding box center [278, 414] width 84 height 20
type input "$ 365.00"
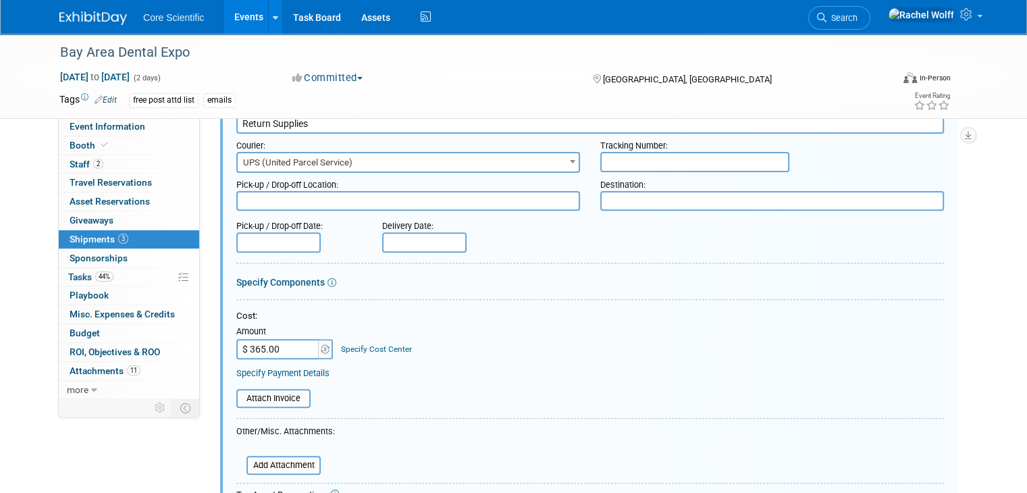
scroll to position [516, 0]
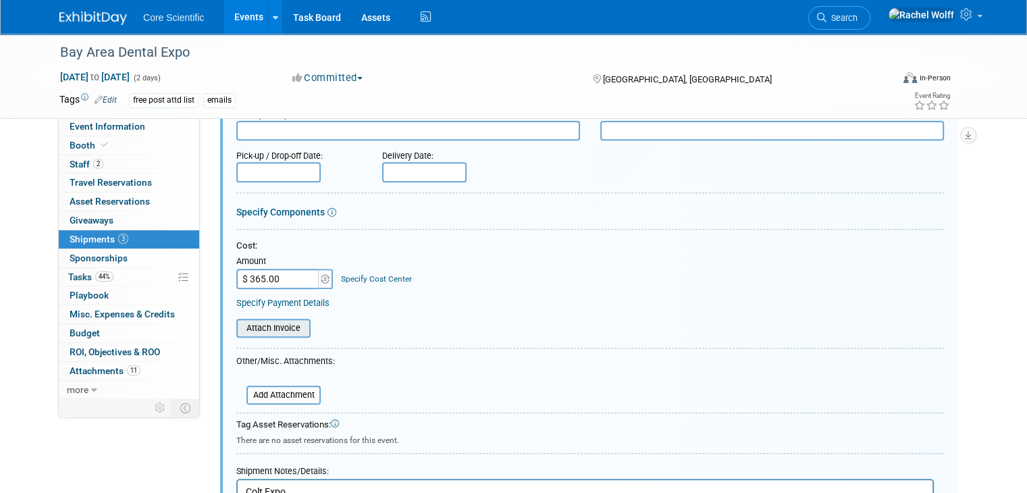
click at [288, 321] on input "file" at bounding box center [228, 328] width 161 height 16
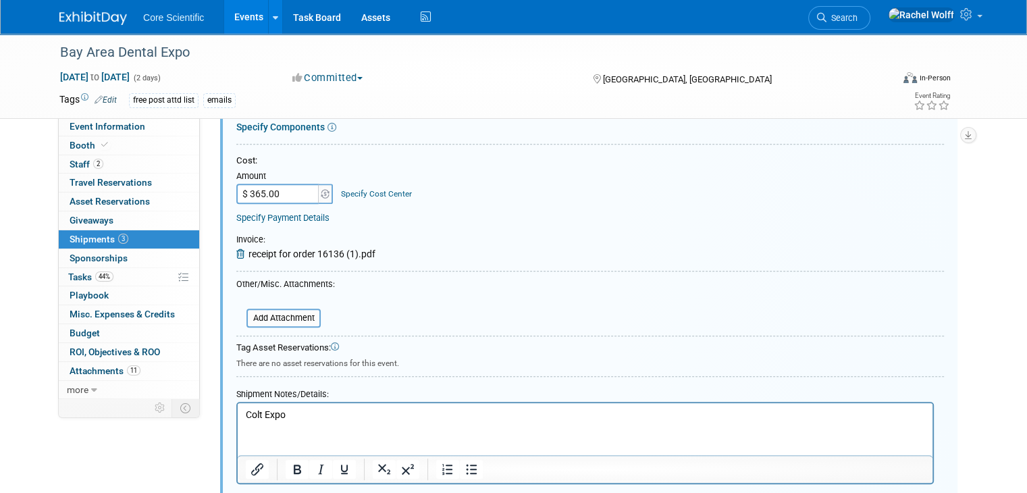
scroll to position [718, 0]
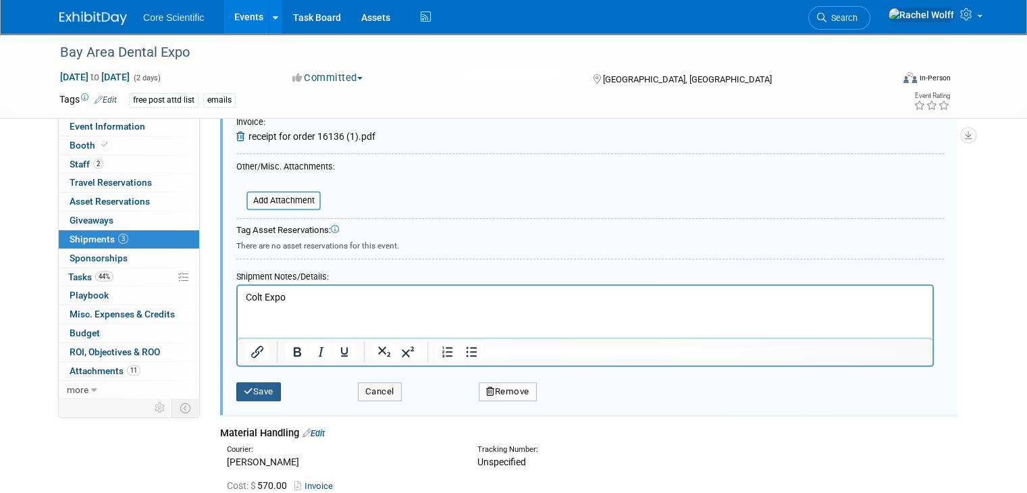
click at [256, 385] on button "Save" at bounding box center [258, 391] width 45 height 19
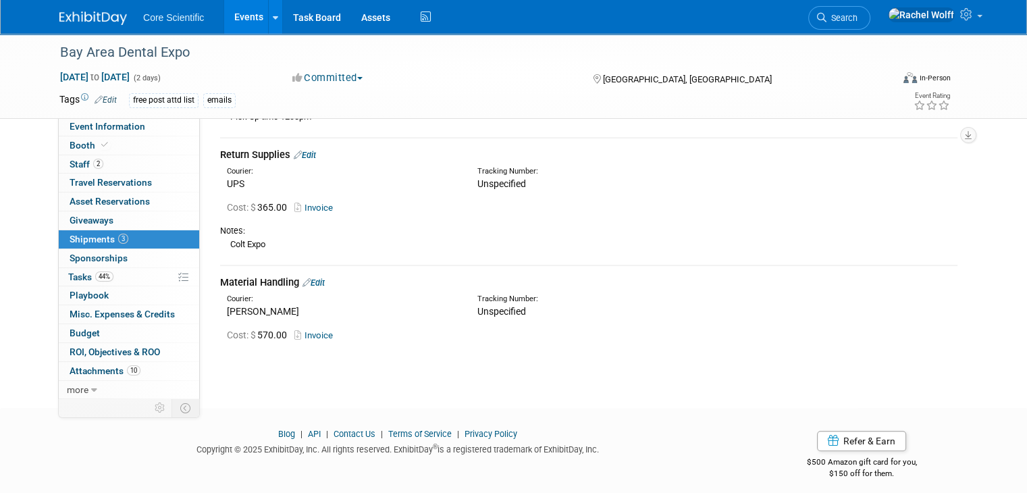
scroll to position [404, 0]
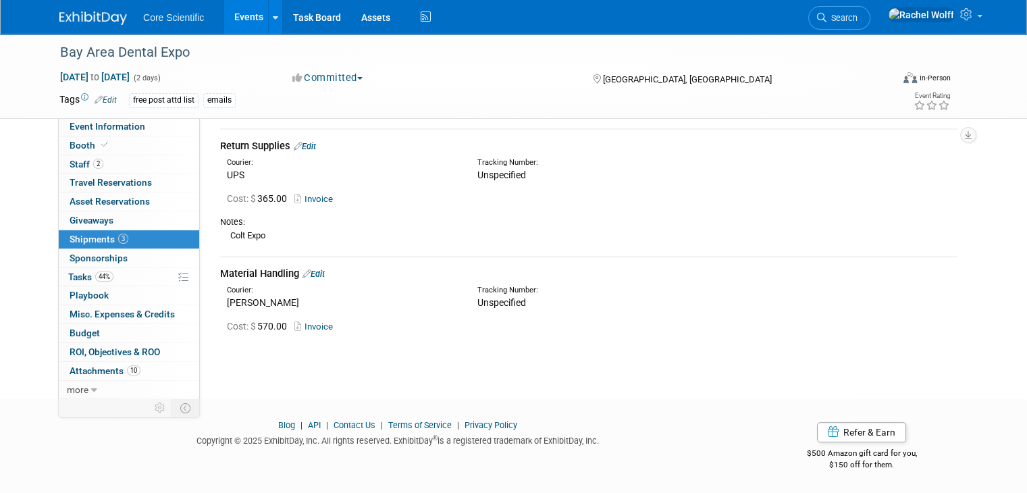
click at [308, 273] on link "Edit" at bounding box center [313, 274] width 22 height 10
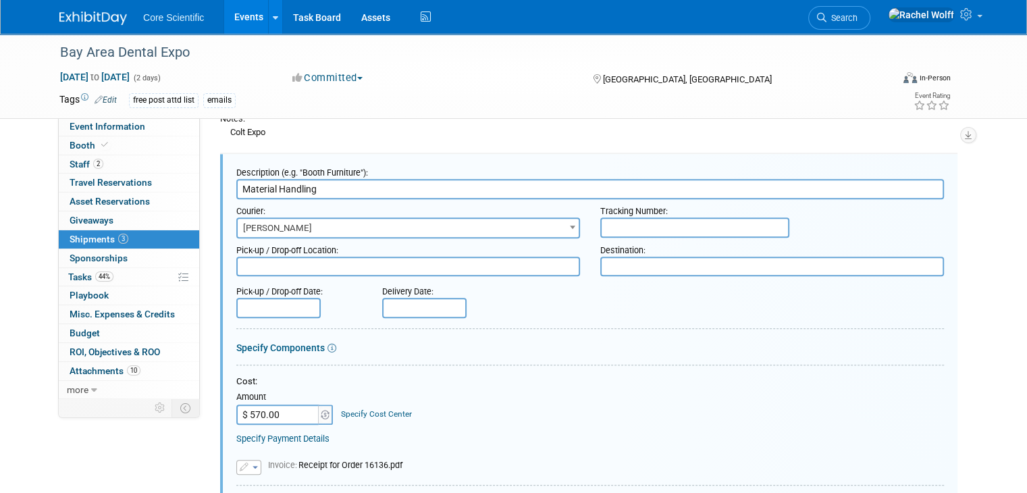
scroll to position [0, 0]
click at [289, 222] on span "Freeman" at bounding box center [408, 228] width 341 height 19
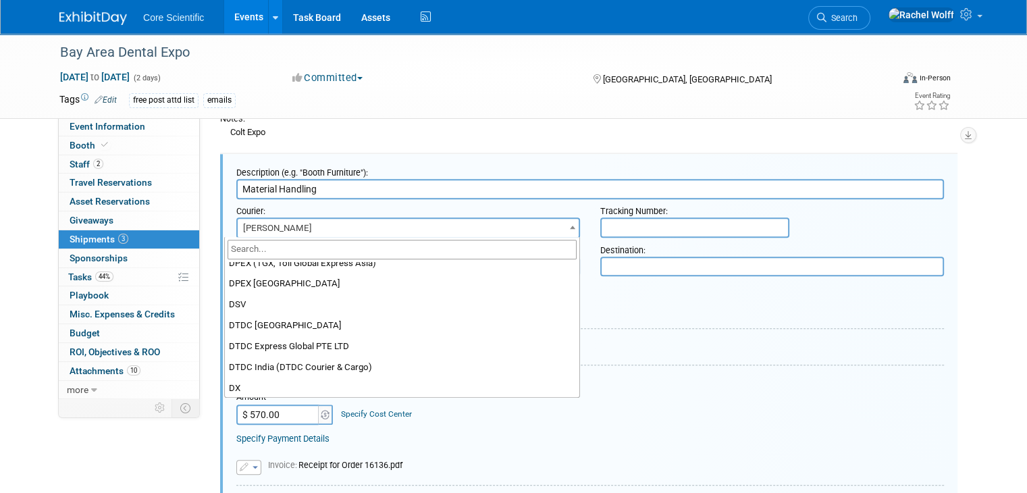
scroll to position [3248, 0]
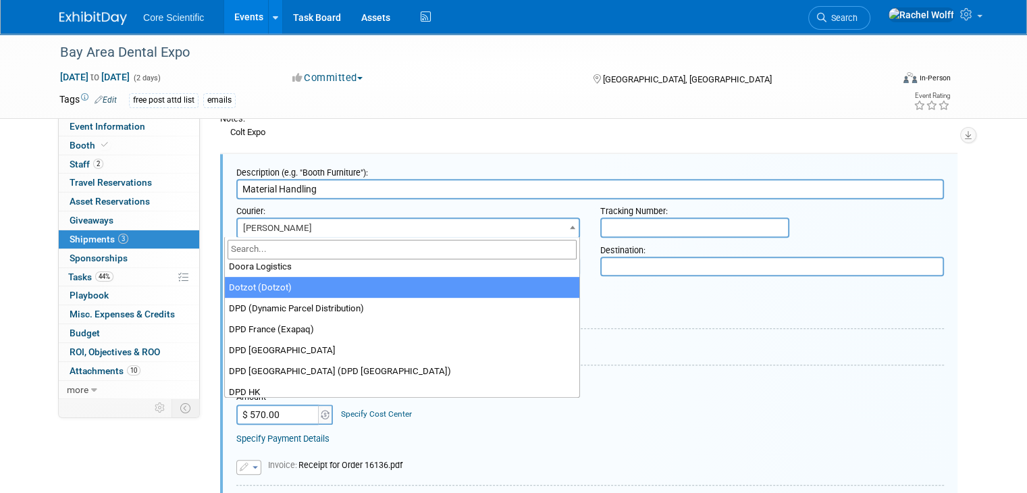
click at [443, 225] on span "Freeman" at bounding box center [408, 228] width 341 height 19
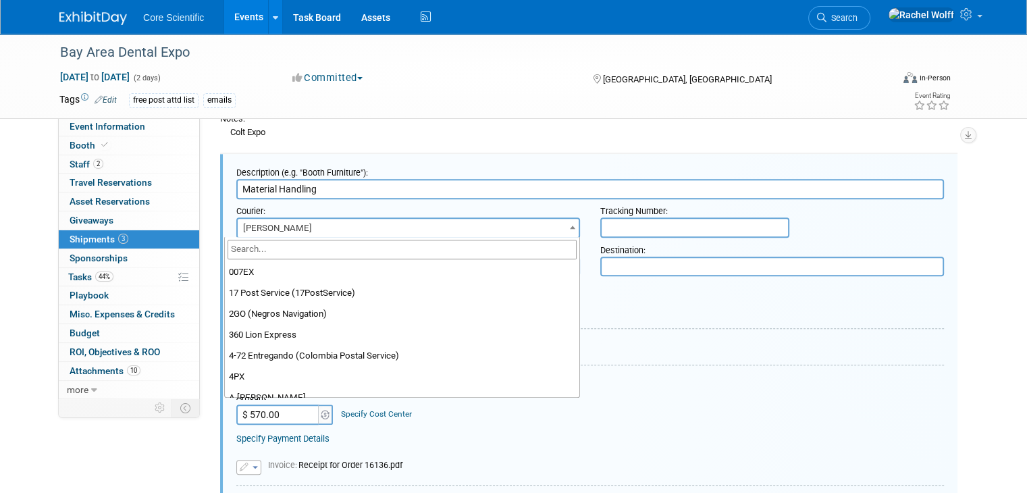
click at [406, 227] on span "Freeman" at bounding box center [408, 228] width 341 height 19
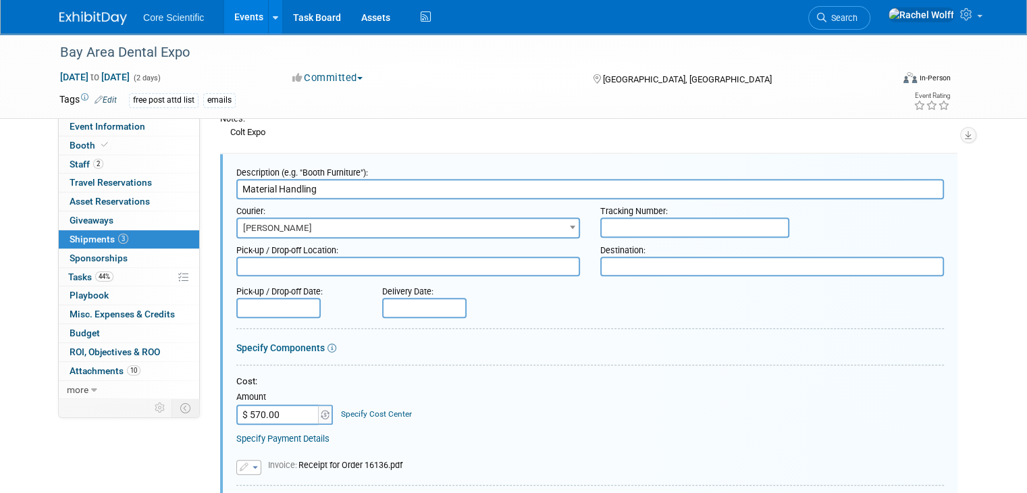
click at [406, 227] on span "Freeman" at bounding box center [408, 228] width 341 height 19
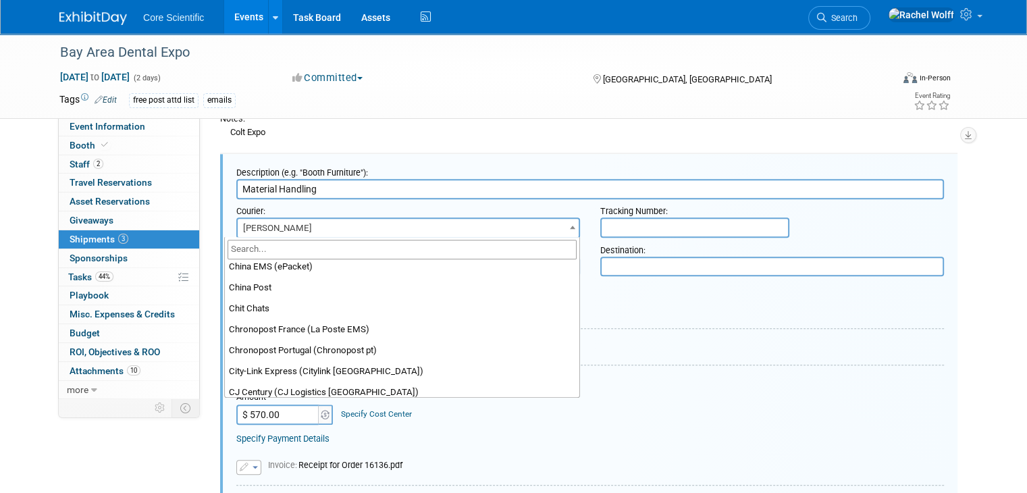
scroll to position [1784, 0]
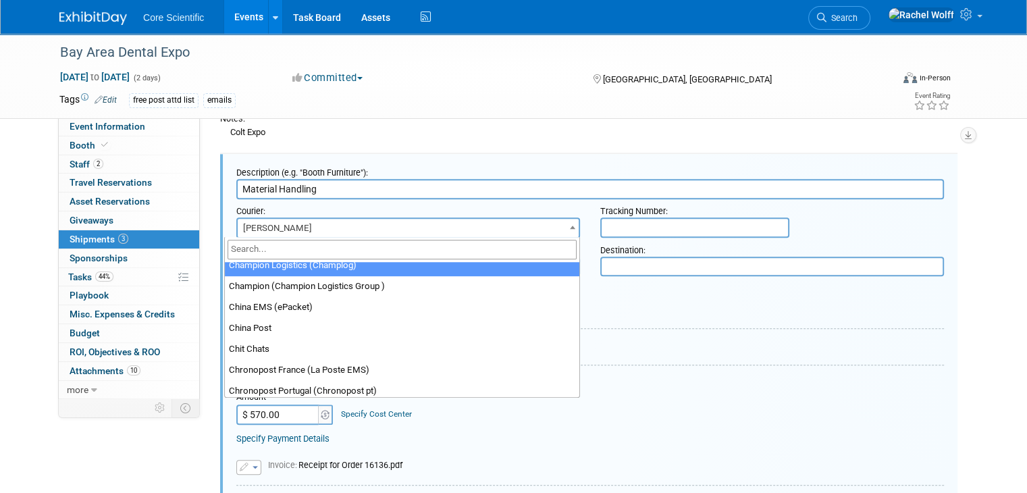
click at [296, 255] on input "search" at bounding box center [401, 250] width 349 height 20
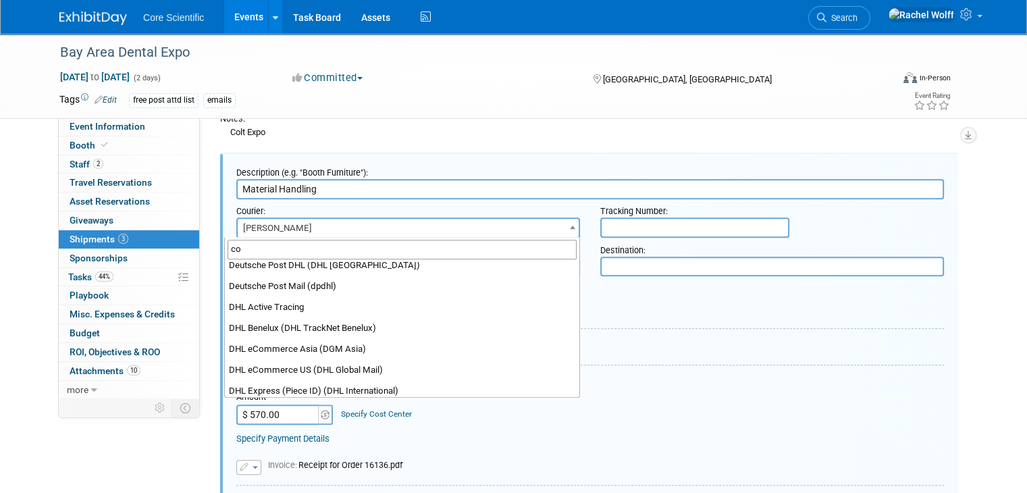
scroll to position [0, 0]
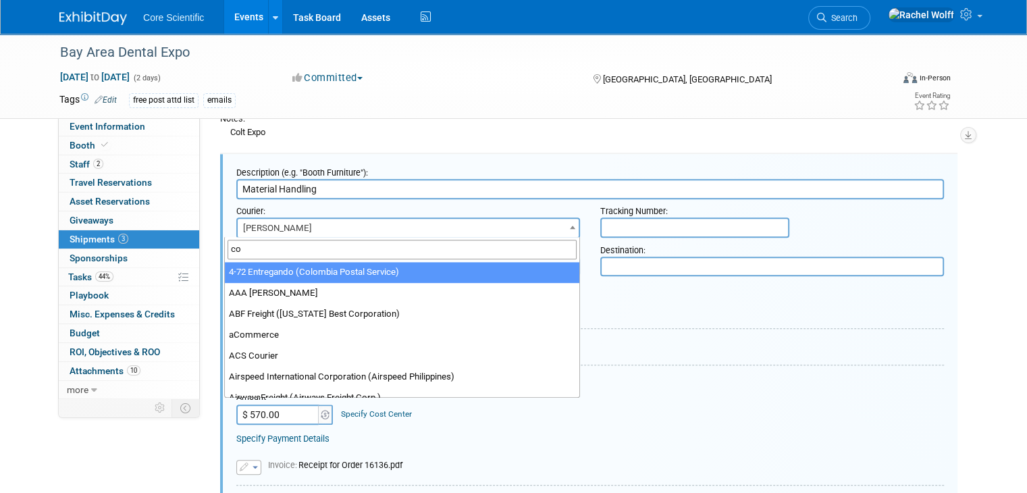
type input "c"
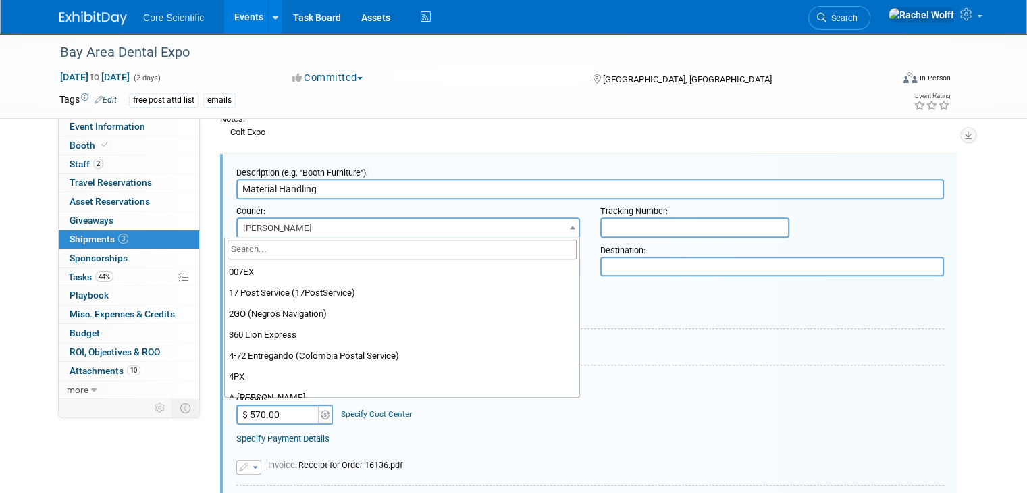
scroll to position [4665, 0]
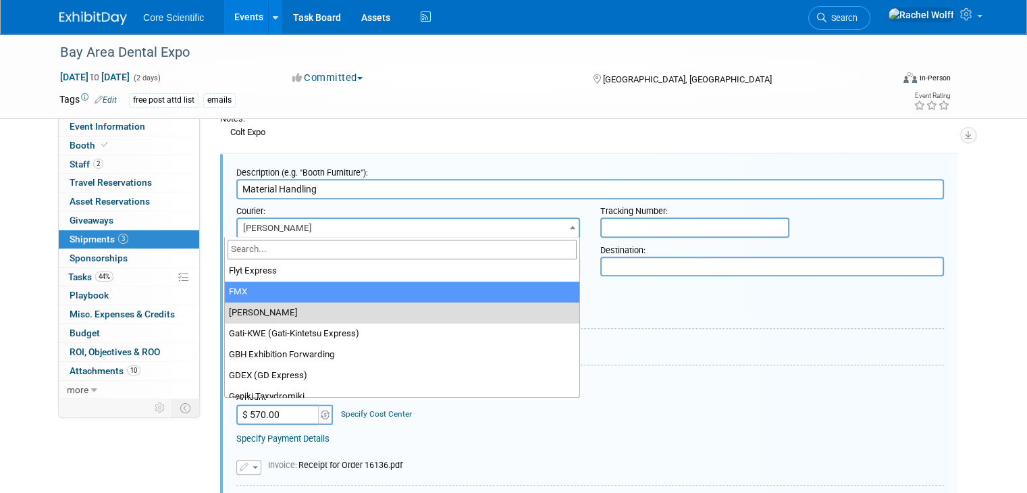
click at [641, 311] on div "Pick-up / Drop-off Date: Delivery Date:" at bounding box center [590, 298] width 728 height 38
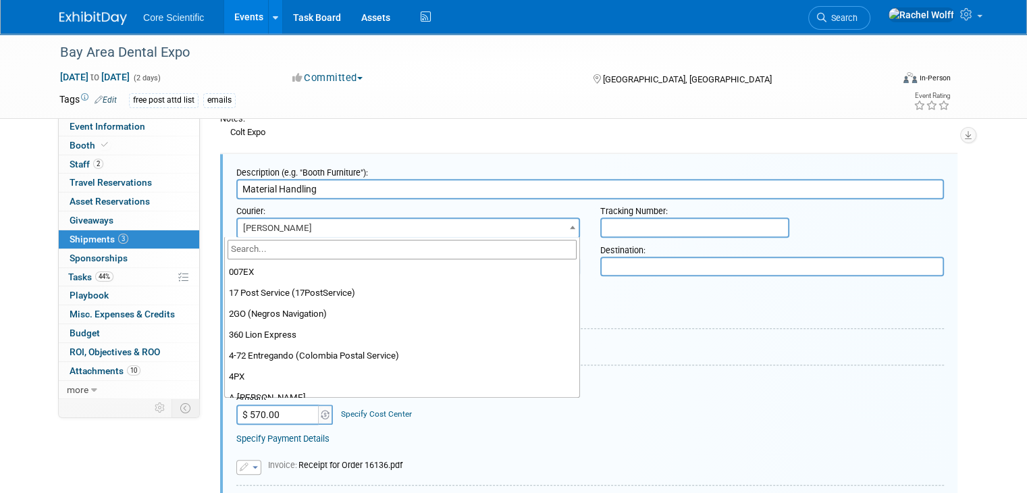
click at [324, 225] on span "Freeman" at bounding box center [408, 228] width 341 height 19
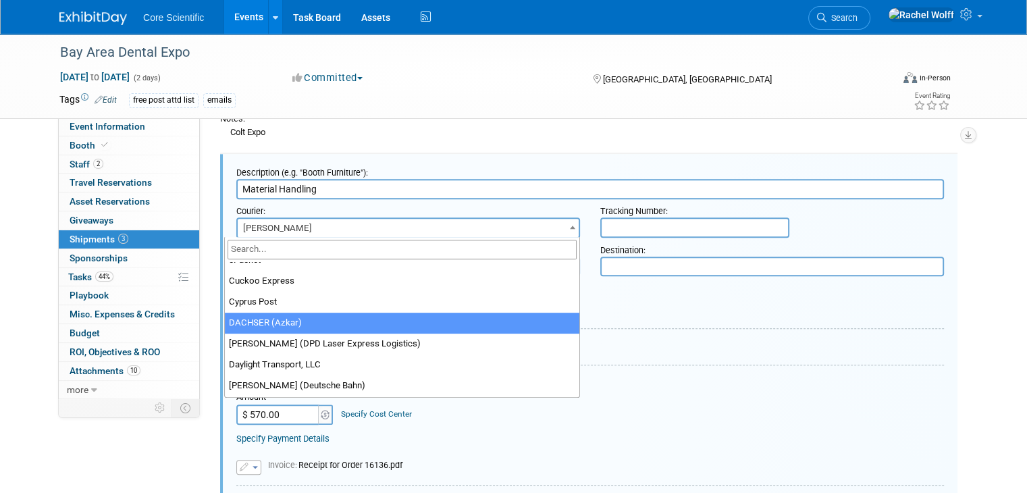
scroll to position [0, 0]
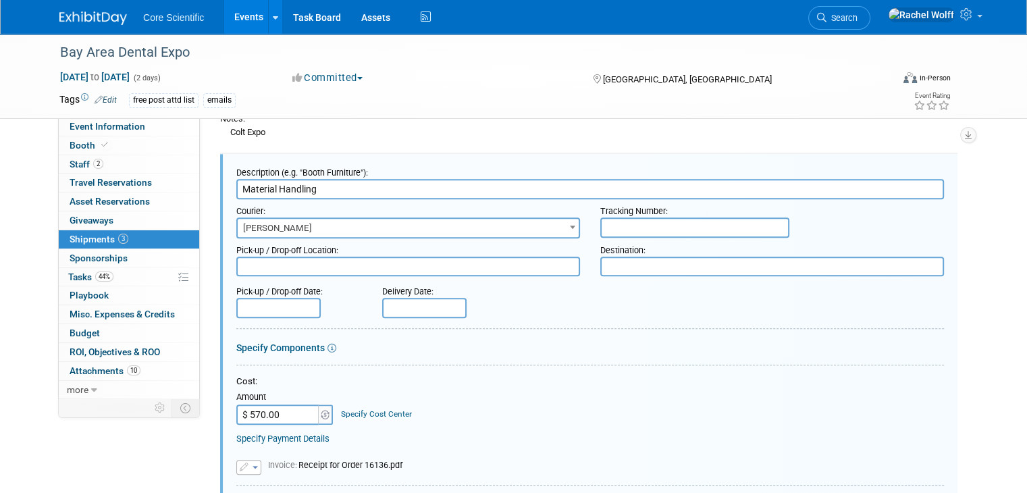
click at [807, 406] on div "Cost: Amount $ 570.00 Specify Cost Center Cost Center -- Not Specified --" at bounding box center [589, 399] width 707 height 49
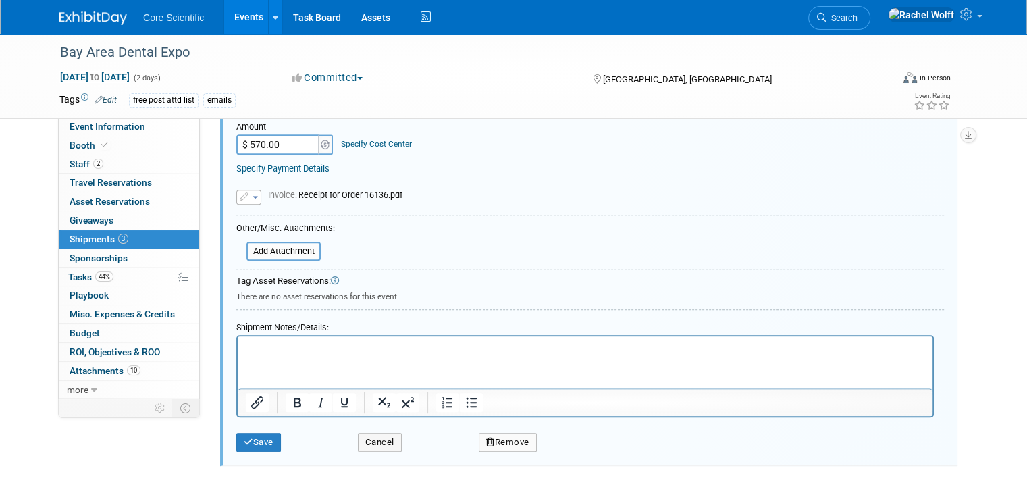
click at [318, 355] on html at bounding box center [585, 345] width 694 height 19
click at [347, 345] on p "Colt Expo not Freeman" at bounding box center [585, 348] width 679 height 13
click at [236, 441] on button "Save" at bounding box center [258, 442] width 45 height 19
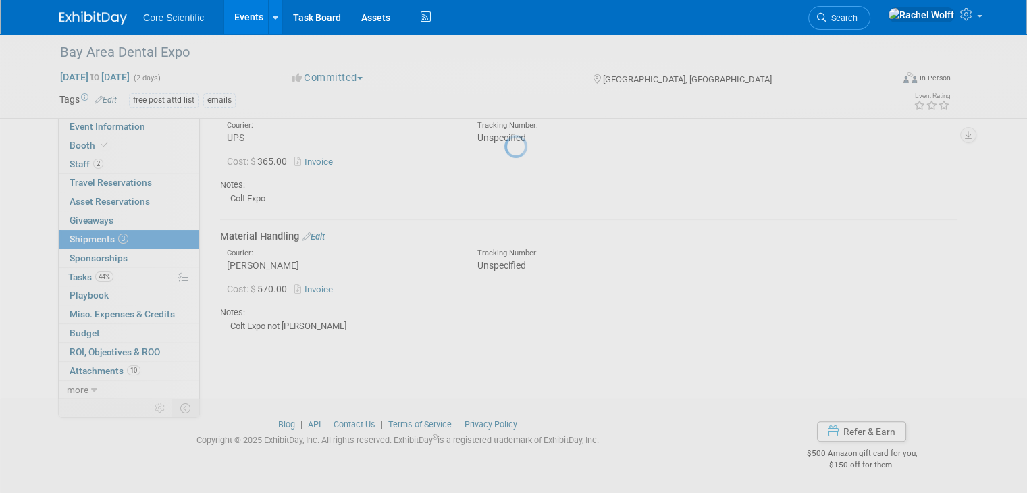
scroll to position [441, 0]
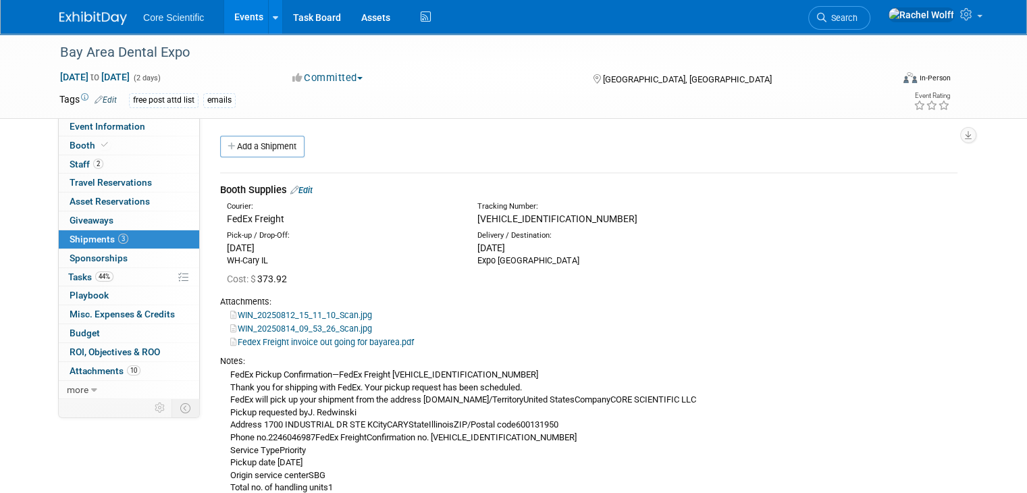
scroll to position [0, 0]
click at [931, 332] on div "WIN_20250814_09_53_26_Scan.jpg" at bounding box center [588, 327] width 737 height 13
